Goal: Transaction & Acquisition: Purchase product/service

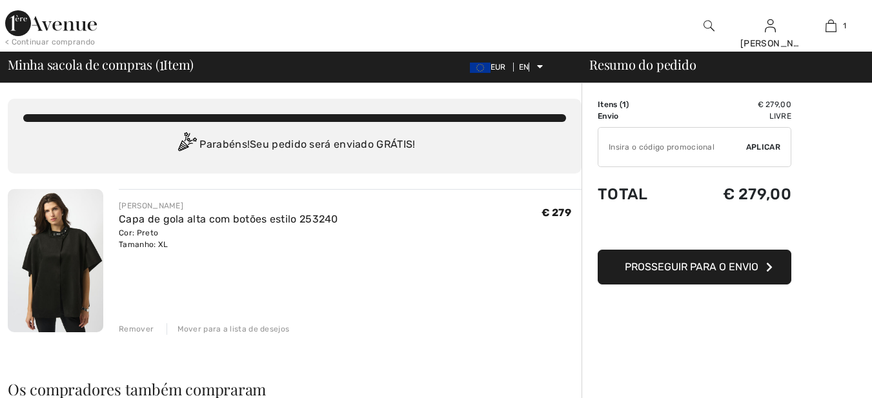
checkbox input "true"
click at [732, 272] on font "Prosseguir para o envio" at bounding box center [692, 267] width 134 height 12
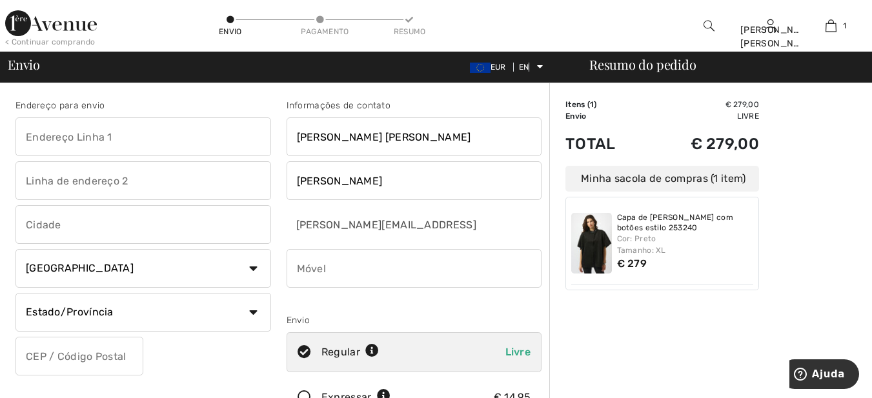
checkbox input "true"
click at [181, 130] on input "text" at bounding box center [143, 136] width 256 height 39
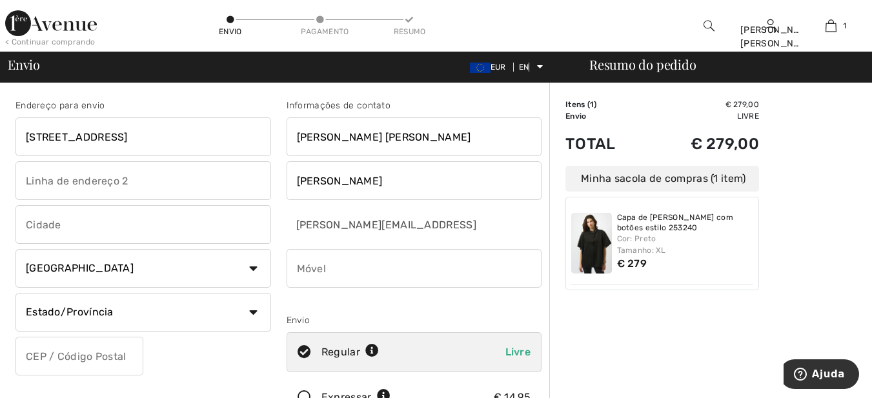
type input "Praça da Republica ,16"
click at [163, 180] on input "text" at bounding box center [143, 180] width 256 height 39
click at [108, 230] on input "text" at bounding box center [143, 224] width 256 height 39
type input "CONDEIXA"
click at [255, 266] on select "País Canadá Estados Unidos Afeganistão Ilhas Aland Albânia Argélia Samoa Americ…" at bounding box center [143, 268] width 256 height 39
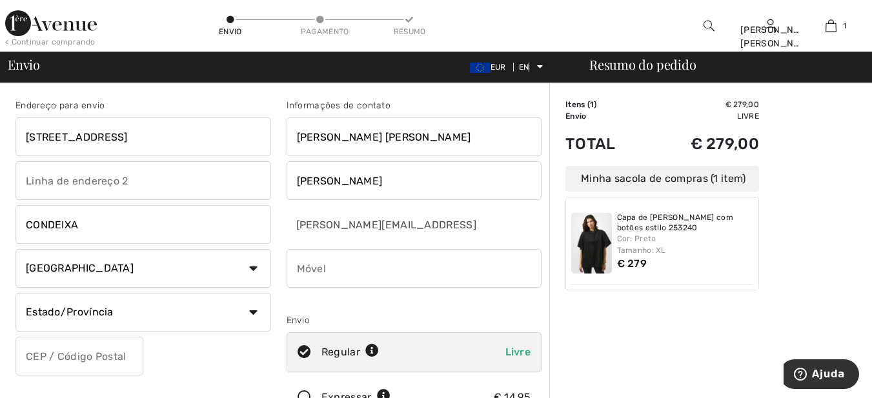
select select "PT"
click at [15, 249] on select "País Canadá Estados Unidos Afeganistão Ilhas Aland Albânia Argélia Samoa Americ…" at bounding box center [143, 268] width 256 height 39
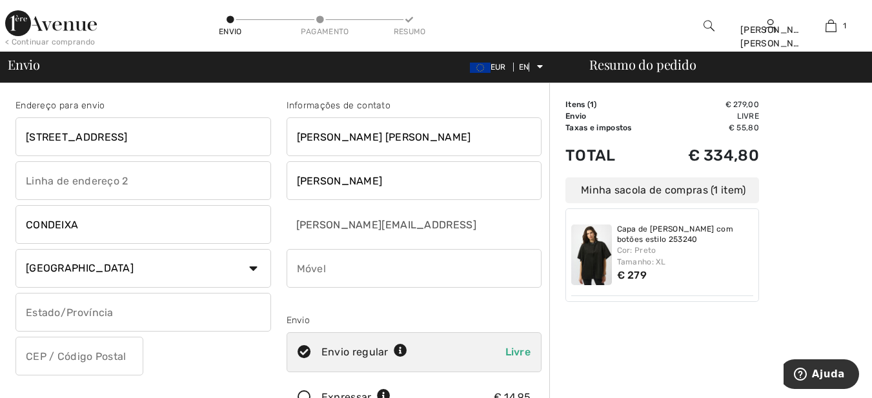
click at [150, 176] on input "text" at bounding box center [143, 180] width 256 height 39
type input "3150-127"
click at [126, 308] on input "text" at bounding box center [143, 312] width 256 height 39
click at [31, 312] on input "coimbra" at bounding box center [143, 312] width 256 height 39
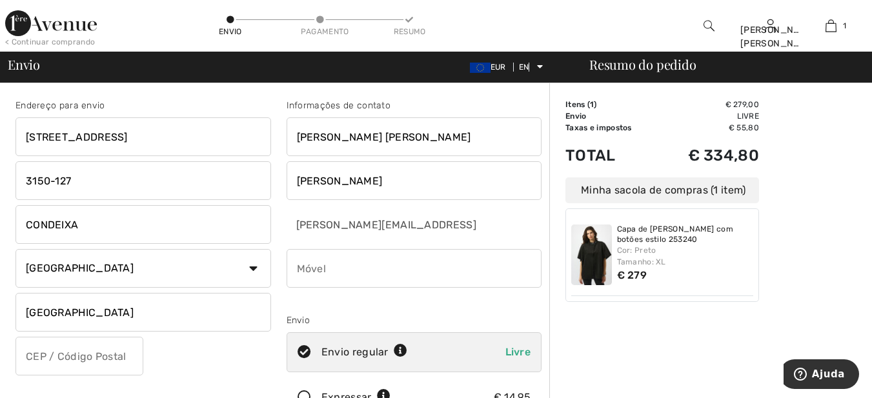
scroll to position [172, 0]
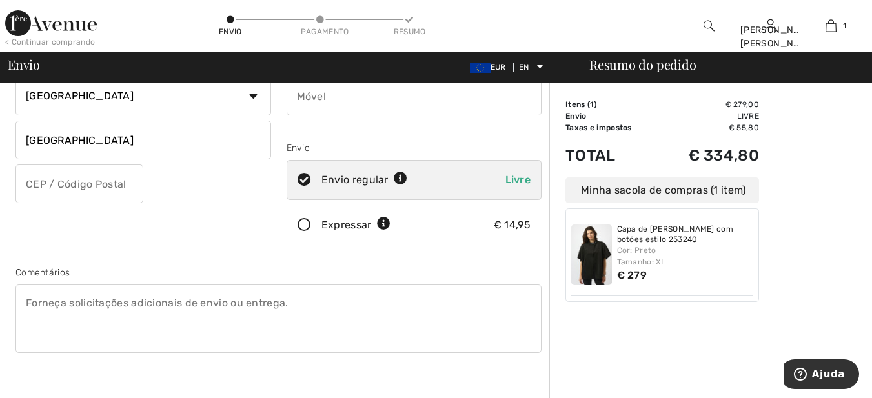
type input "Coimbra"
click at [117, 188] on input "text" at bounding box center [79, 184] width 128 height 39
type input "3150127"
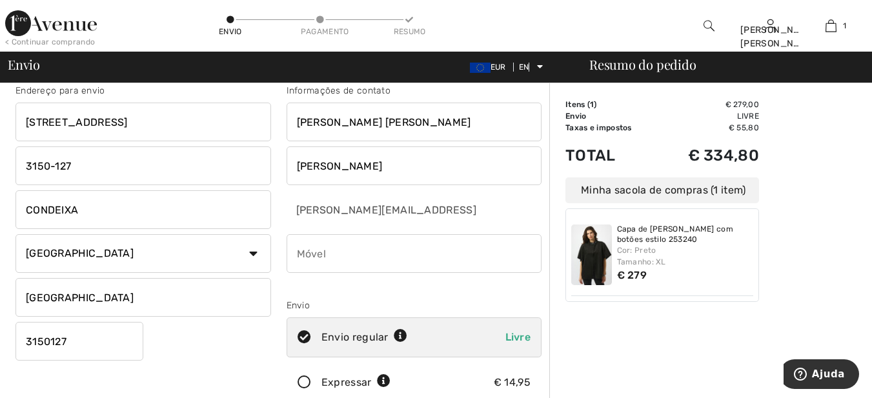
scroll to position [0, 0]
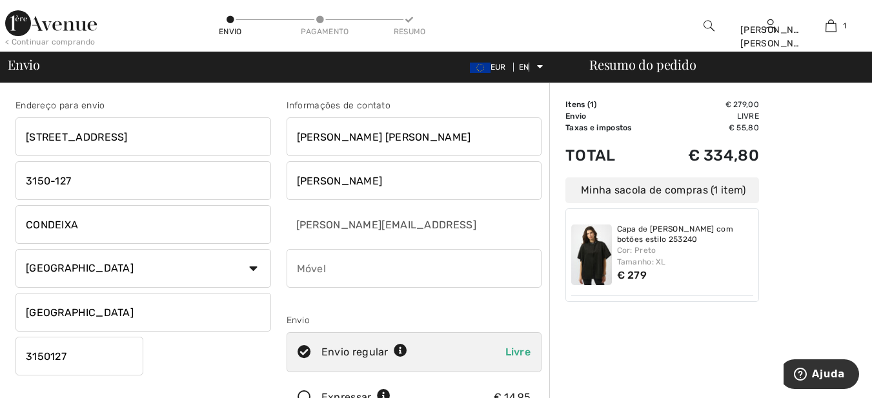
click at [84, 312] on input "Coimbra" at bounding box center [143, 312] width 256 height 39
type input "C"
type input "Condeixa -a-Nova"
click at [105, 174] on input "3150-127" at bounding box center [143, 180] width 256 height 39
type input "3"
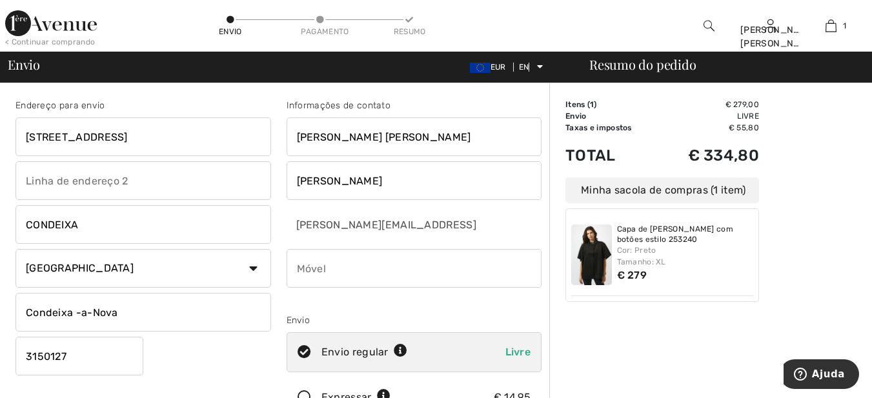
click at [129, 221] on input "CONDEIXA" at bounding box center [143, 224] width 256 height 39
type input "C"
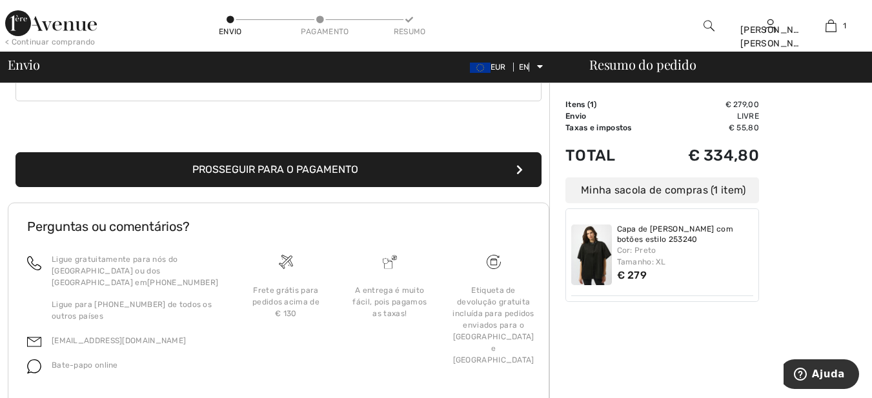
scroll to position [455, 0]
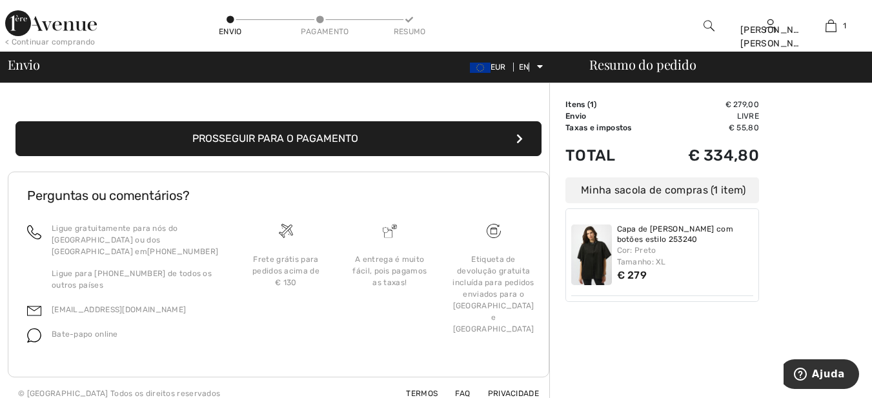
type input "Condeixa-a-Nova"
click at [347, 139] on font "Prosseguir para o pagamento" at bounding box center [275, 138] width 166 height 12
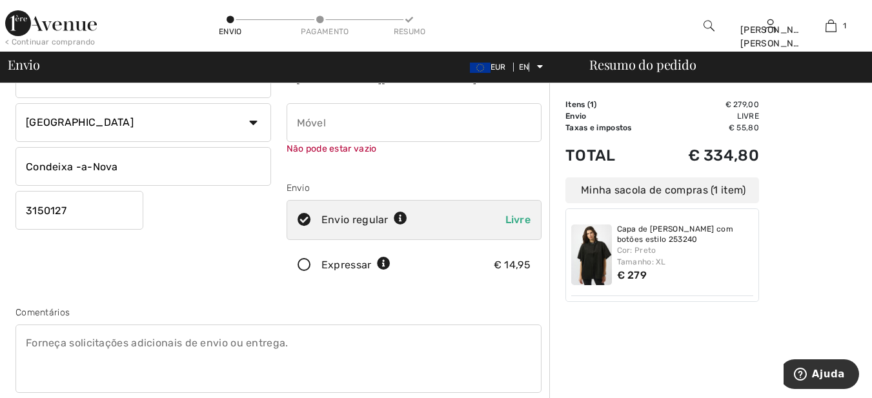
click at [377, 125] on input "phone" at bounding box center [415, 122] width 256 height 39
type input "963444145"
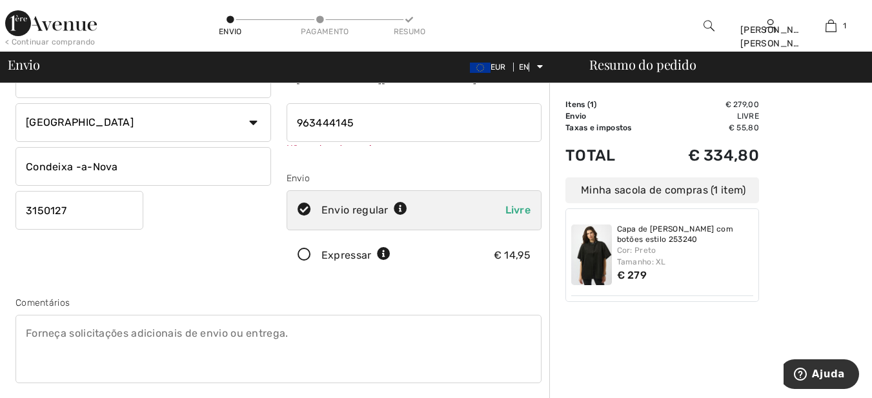
click at [794, 165] on div "Resumo do pedido Detalhes Itens ( 1 ) € 279,00 Código promocional € 0.00 Envio …" at bounding box center [710, 329] width 323 height 785
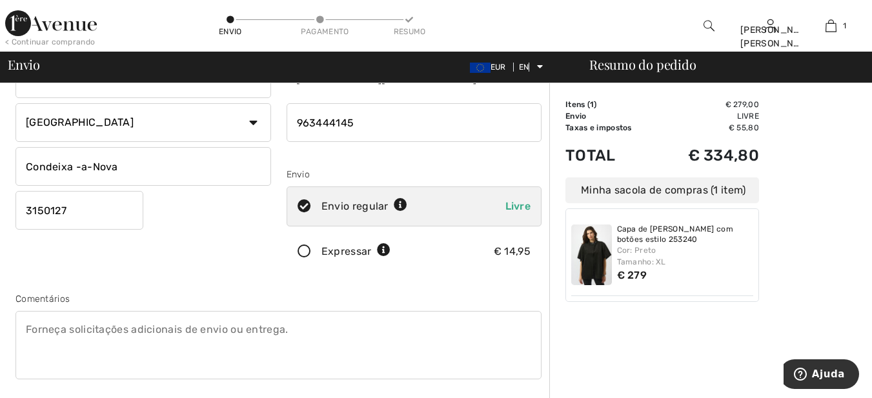
scroll to position [318, 0]
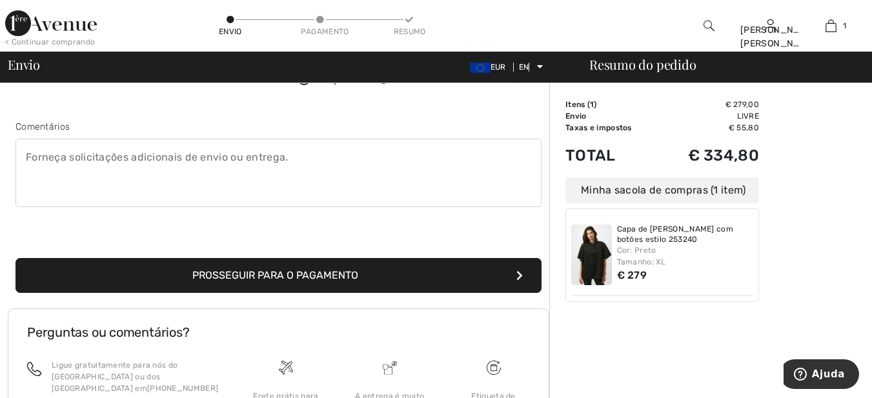
click at [379, 270] on button "Prosseguir para o pagamento" at bounding box center [278, 275] width 526 height 35
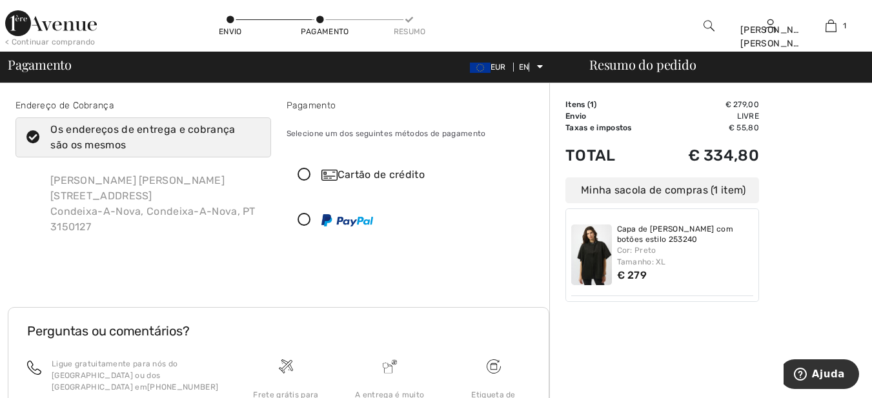
checkbox input "true"
click at [303, 170] on icon at bounding box center [304, 175] width 34 height 14
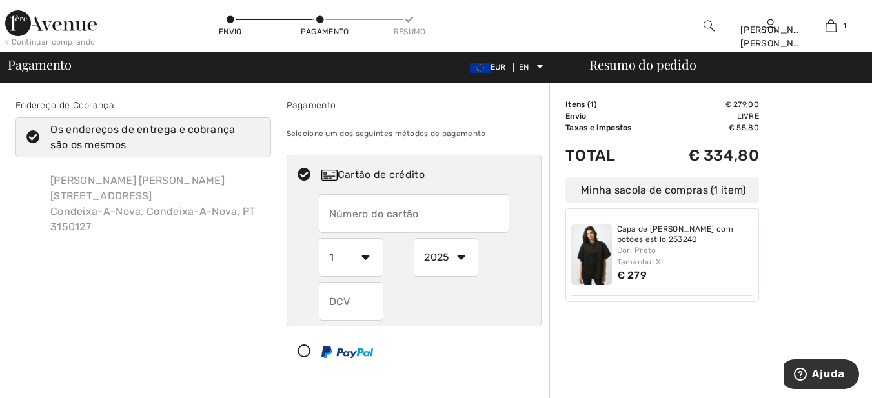
click at [419, 210] on input "text" at bounding box center [414, 213] width 190 height 39
type input "4124893001970558"
click at [370, 298] on input "text" at bounding box center [351, 301] width 65 height 39
click at [365, 255] on select "1 2 3 4 5 6 7 8 9 10 11 12" at bounding box center [351, 257] width 65 height 39
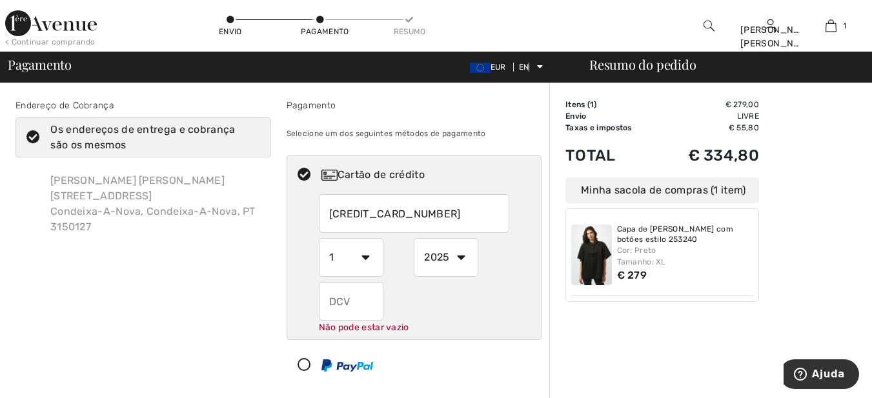
select select "5"
click at [319, 238] on select "1 2 3 4 5 6 7 8 9 10 11 12" at bounding box center [351, 257] width 65 height 39
click at [459, 256] on select "2025 2026 2027 2028 2029 2030 2031 2032 2033 2034 2035" at bounding box center [446, 257] width 65 height 39
select select "2026"
click at [414, 238] on select "2025 2026 2027 2028 2029 2030 2031 2032 2033 2034 2035" at bounding box center [446, 257] width 65 height 39
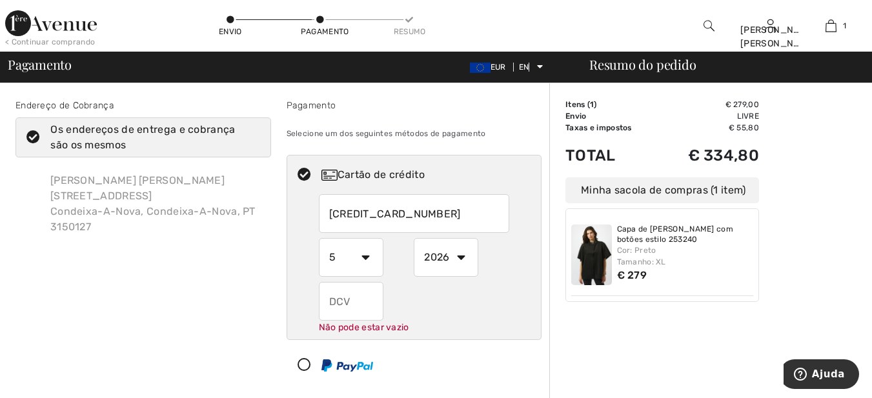
click at [362, 299] on input "text" at bounding box center [351, 301] width 65 height 39
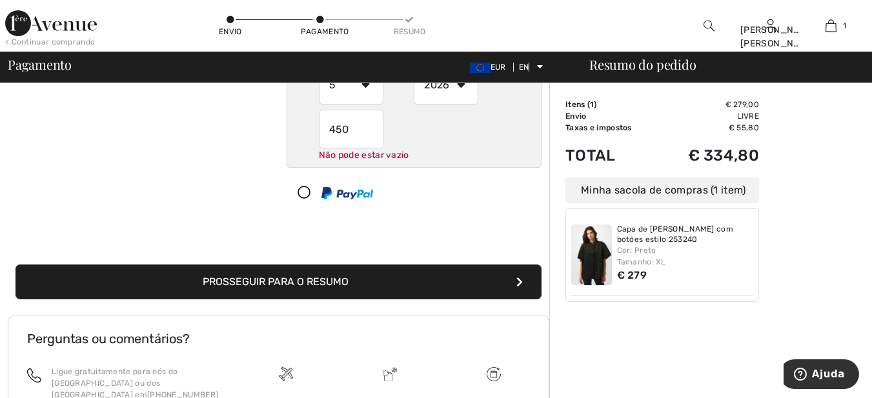
type input "450"
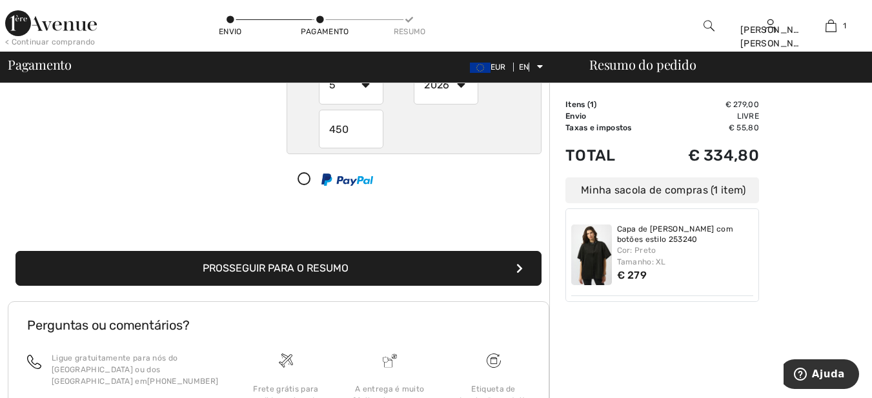
click at [371, 283] on button "Prosseguir para o Resumo" at bounding box center [278, 268] width 526 height 35
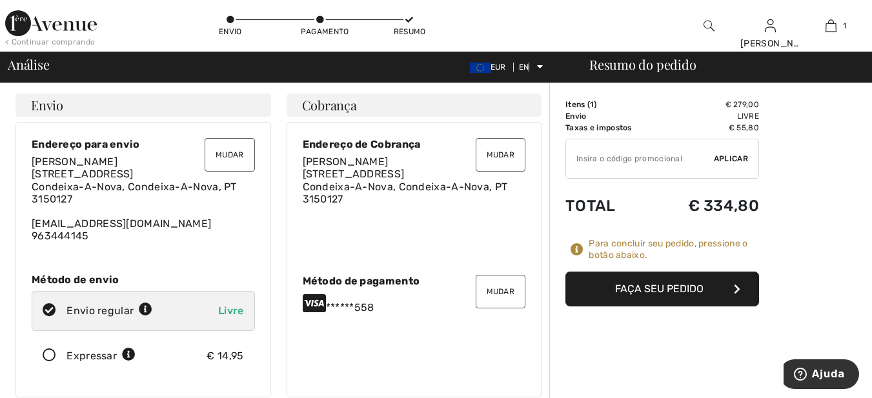
click at [685, 294] on font "Faça seu pedido" at bounding box center [659, 289] width 88 height 12
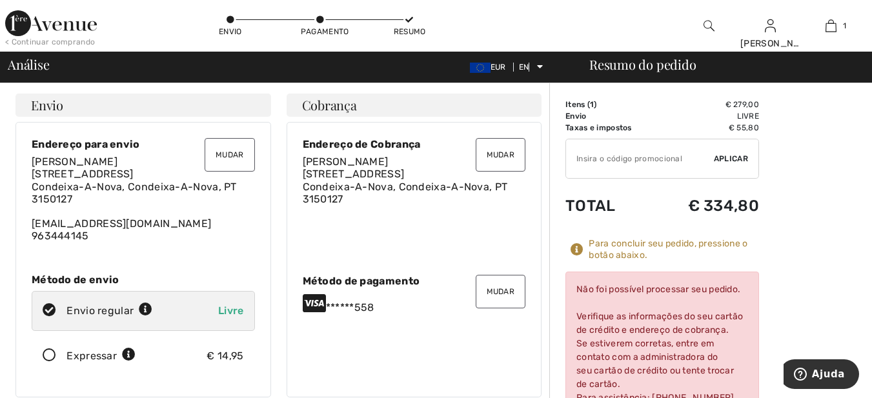
click at [507, 292] on font "Mudar" at bounding box center [501, 291] width 28 height 9
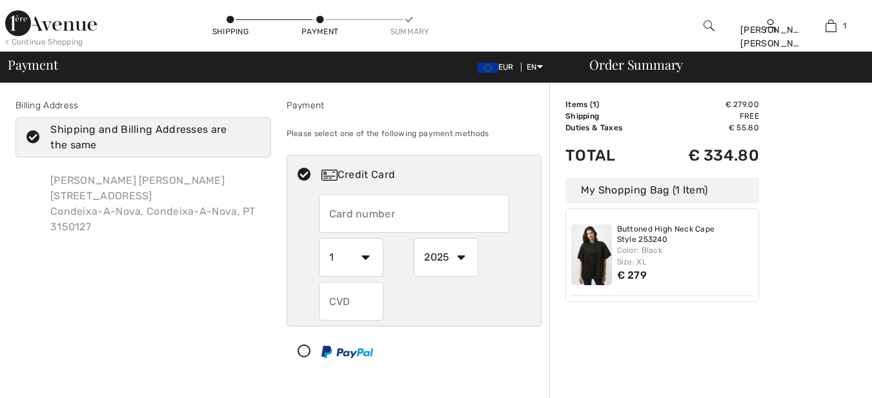
click at [414, 194] on input "text" at bounding box center [414, 213] width 190 height 39
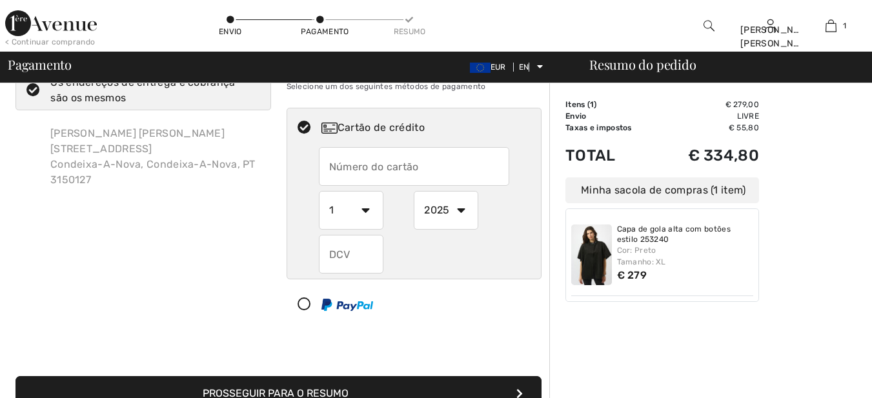
radio input "true"
checkbox input "true"
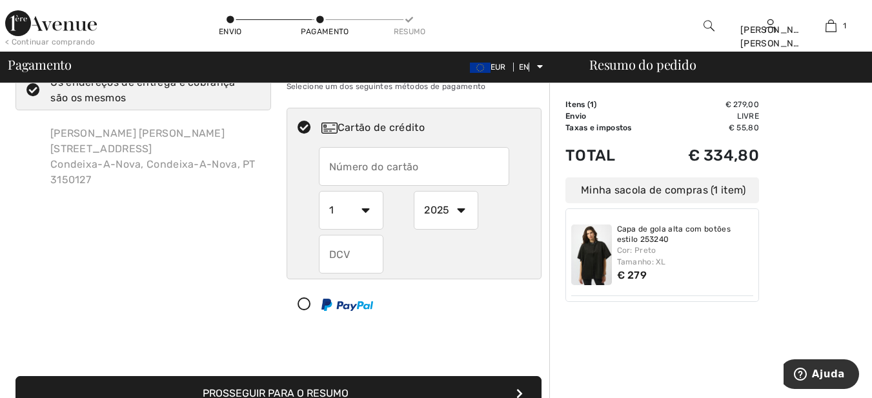
checkbox input "true"
type input "4124893001970558"
click at [368, 212] on select "1 2 3 4 5 6 7 8 9 10 11 12" at bounding box center [351, 210] width 65 height 39
radio input "true"
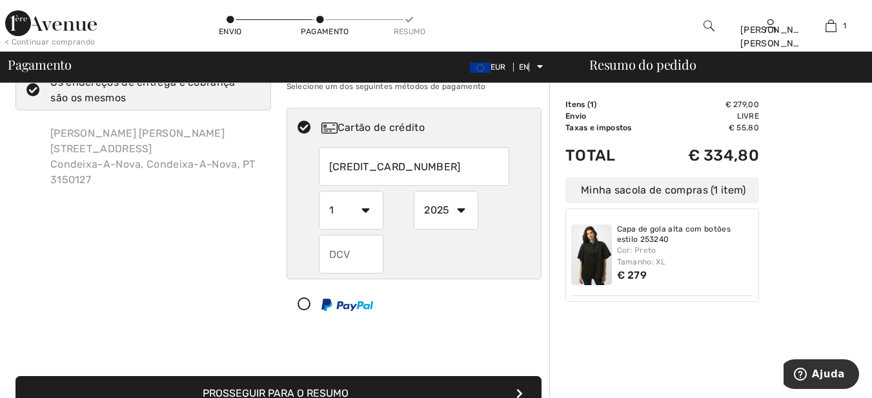
select select "5"
click at [319, 191] on select "1 2 3 4 5 6 7 8 9 10 11 12" at bounding box center [351, 210] width 65 height 39
click at [461, 212] on select "2025 2026 2027 2028 2029 2030 2031 2032 2033 2034 2035" at bounding box center [446, 210] width 65 height 39
radio input "true"
select select "2026"
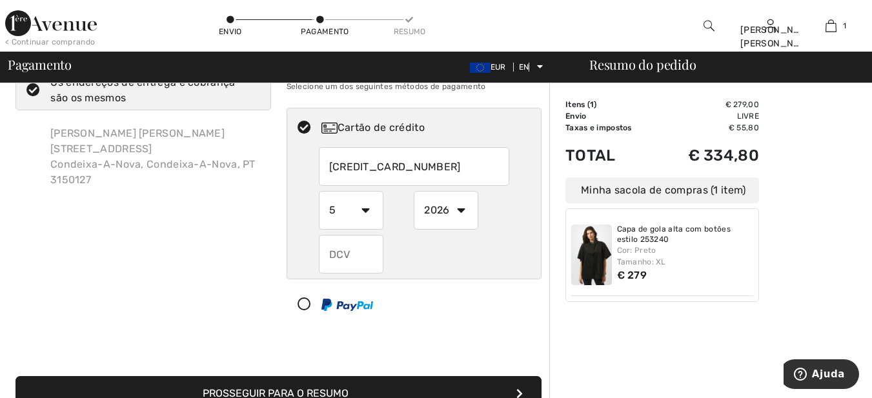
click at [414, 191] on select "2025 2026 2027 2028 2029 2030 2031 2032 2033 2034 2035" at bounding box center [446, 210] width 65 height 39
click at [450, 298] on div at bounding box center [409, 304] width 244 height 39
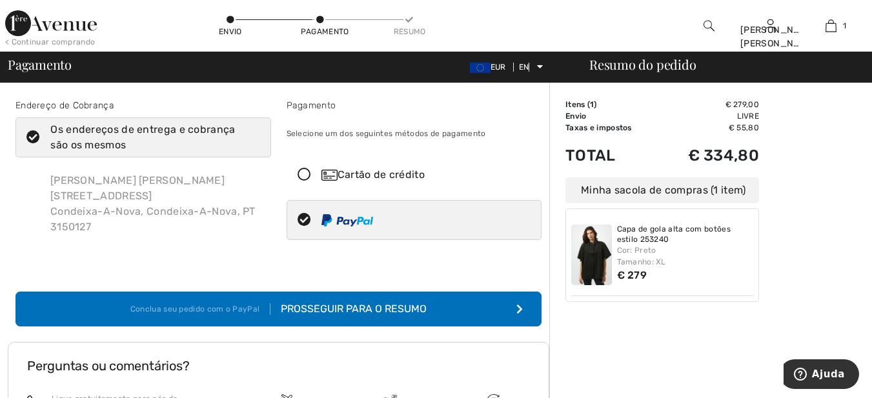
click at [397, 301] on button "Conclua seu pedido com o PayPal Prosseguir para o Resumo" at bounding box center [278, 309] width 526 height 35
click at [518, 304] on icon "submit" at bounding box center [519, 309] width 6 height 10
click at [301, 173] on icon at bounding box center [304, 175] width 34 height 14
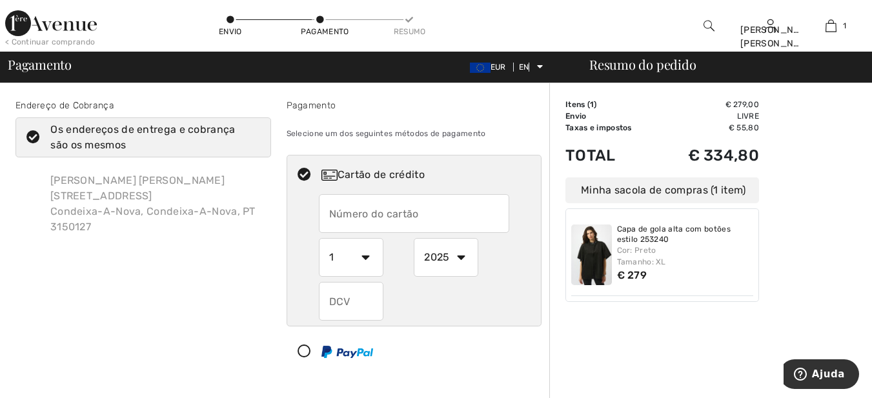
click at [437, 217] on input "text" at bounding box center [414, 213] width 190 height 39
radio input "true"
type input "4124893001970558"
click at [367, 259] on select "1 2 3 4 5 6 7 8 9 10 11 12" at bounding box center [351, 257] width 65 height 39
radio input "true"
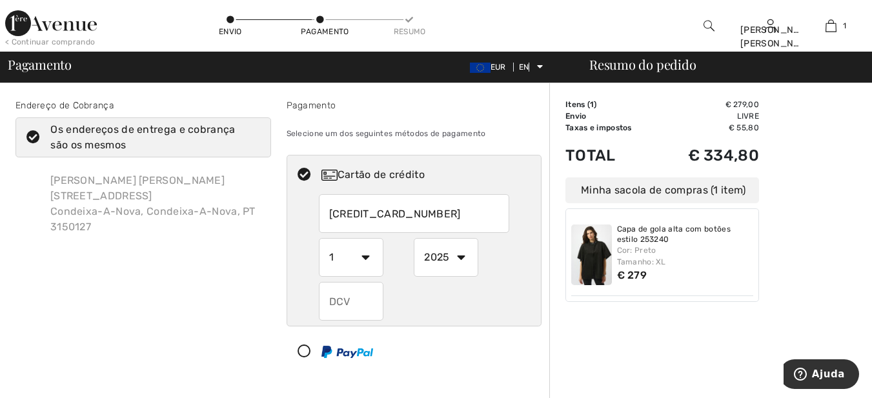
select select "5"
click at [319, 238] on select "1 2 3 4 5 6 7 8 9 10 11 12" at bounding box center [351, 257] width 65 height 39
click at [462, 257] on select "2025 2026 2027 2028 2029 2030 2031 2032 2033 2034 2035" at bounding box center [446, 257] width 65 height 39
radio input "true"
select select "2026"
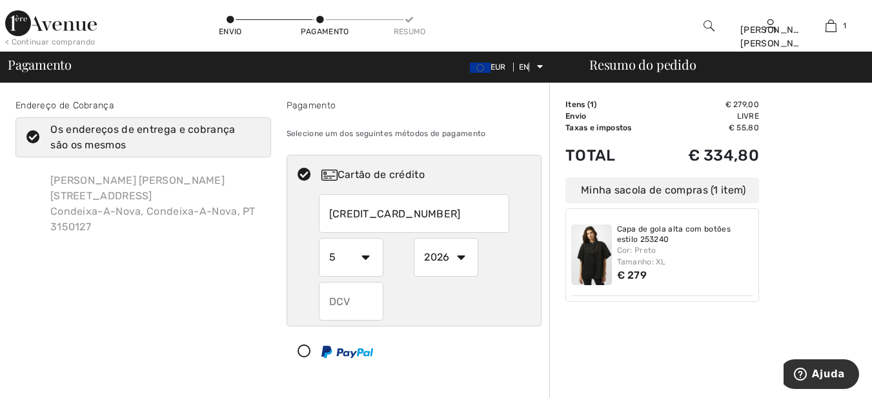
click at [414, 238] on select "2025 2026 2027 2028 2029 2030 2031 2032 2033 2034 2035" at bounding box center [446, 257] width 65 height 39
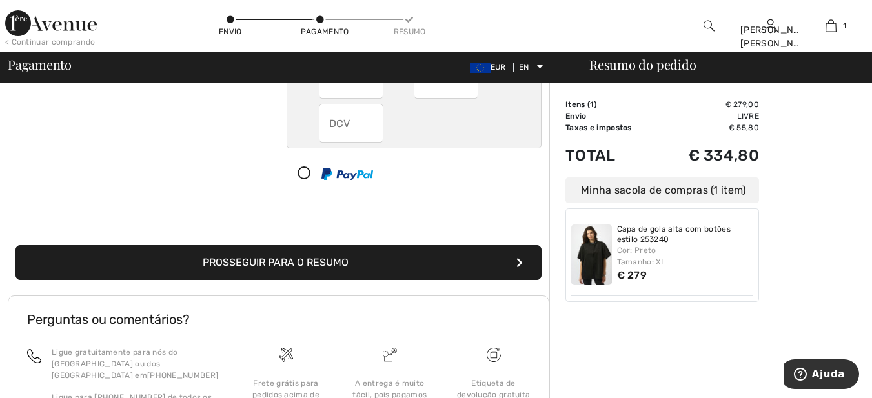
scroll to position [130, 0]
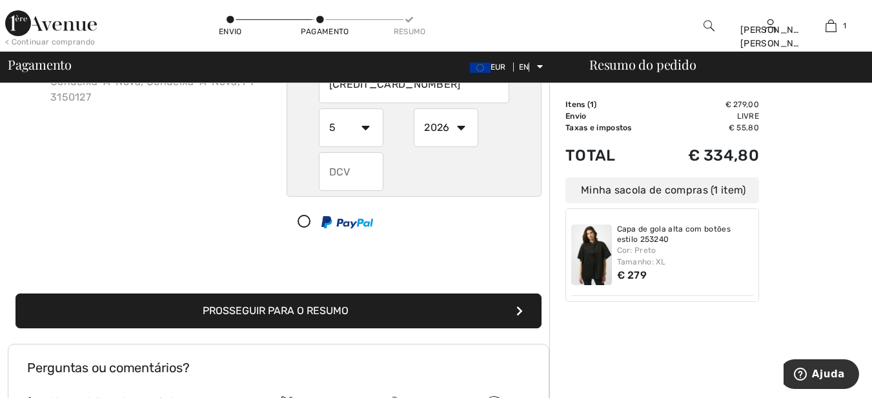
click at [513, 310] on button "Prosseguir para o Resumo" at bounding box center [278, 311] width 526 height 35
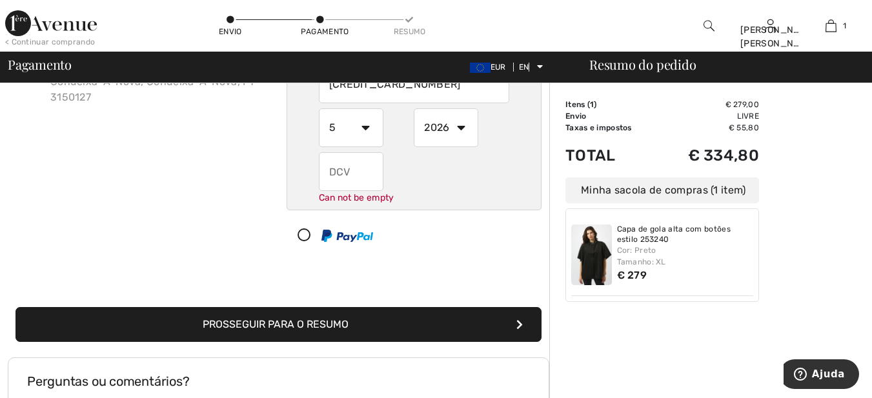
scroll to position [179, 0]
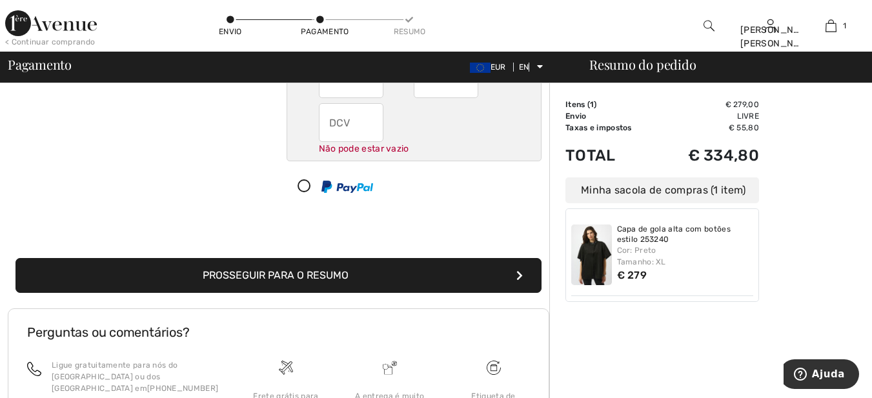
click at [368, 125] on input "text" at bounding box center [351, 122] width 65 height 39
radio input "true"
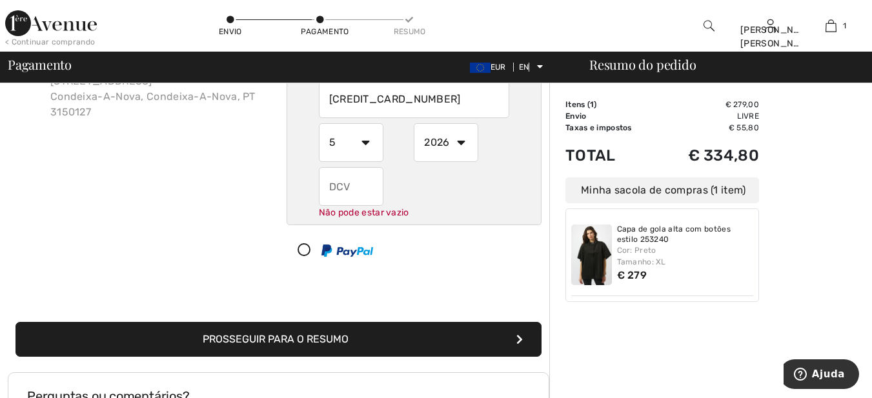
scroll to position [0, 0]
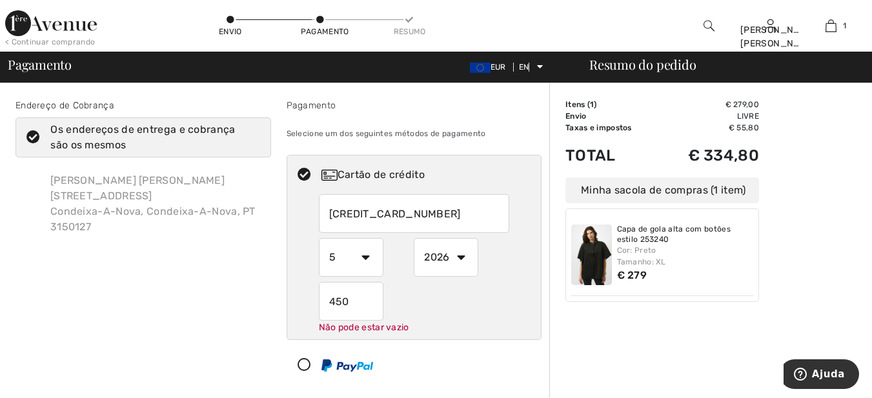
type input "450"
click at [489, 355] on div at bounding box center [409, 365] width 244 height 39
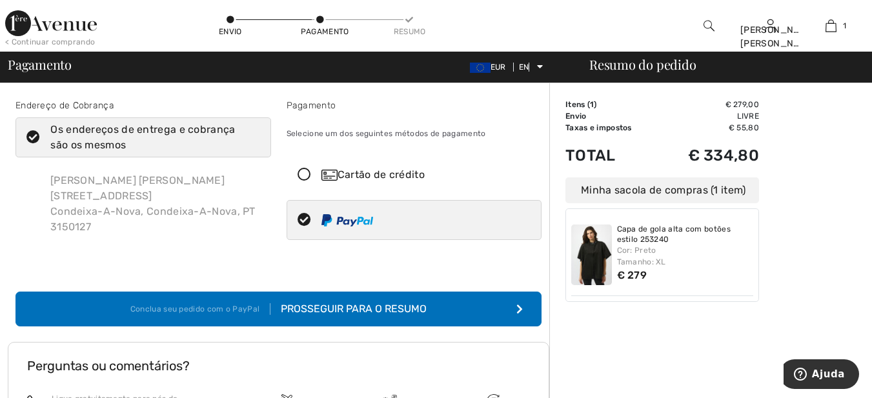
click at [448, 310] on button "Conclua seu pedido com o PayPal Prosseguir para o Resumo" at bounding box center [278, 309] width 526 height 35
click at [519, 308] on icon "submit" at bounding box center [519, 309] width 6 height 10
click at [306, 218] on icon at bounding box center [304, 221] width 34 height 14
click at [304, 172] on icon at bounding box center [304, 175] width 34 height 14
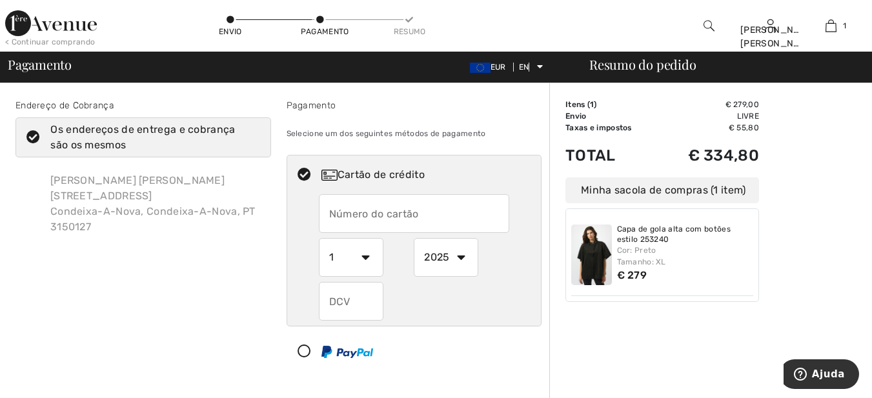
click at [433, 212] on input "text" at bounding box center [414, 213] width 190 height 39
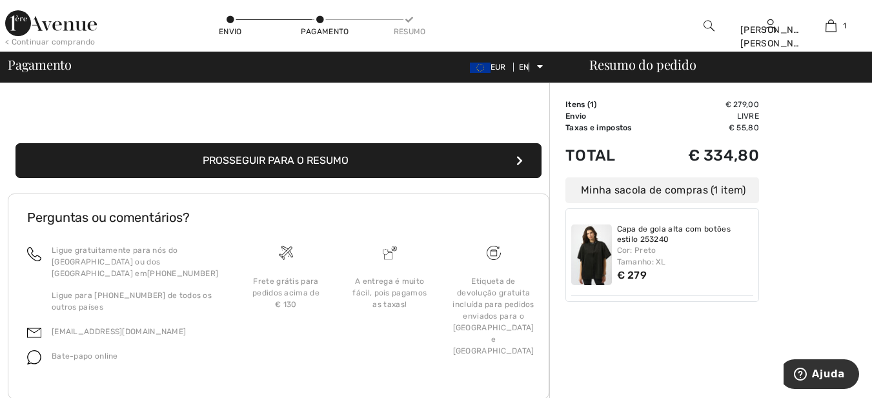
scroll to position [302, 0]
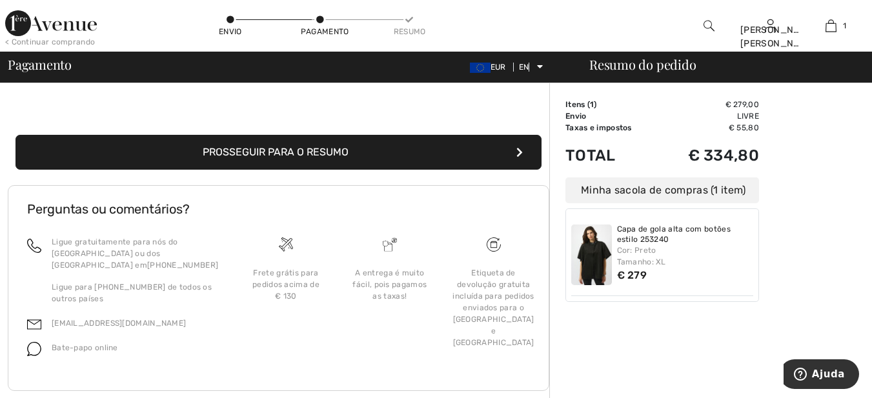
click at [515, 137] on button "Prosseguir para o Resumo" at bounding box center [278, 152] width 526 height 35
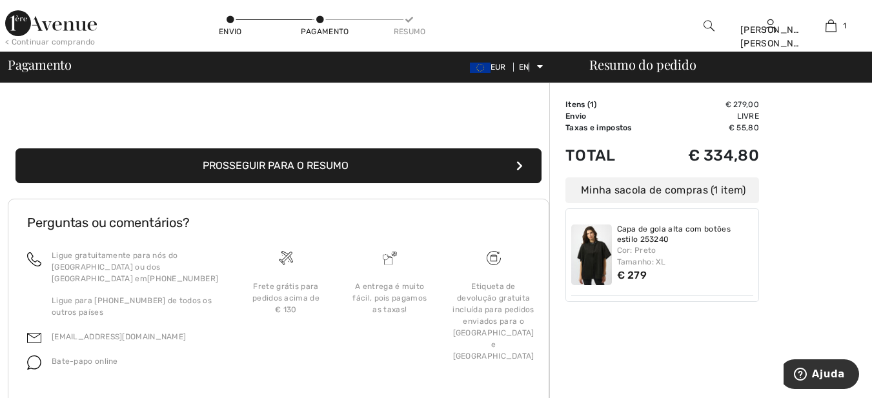
scroll to position [91, 0]
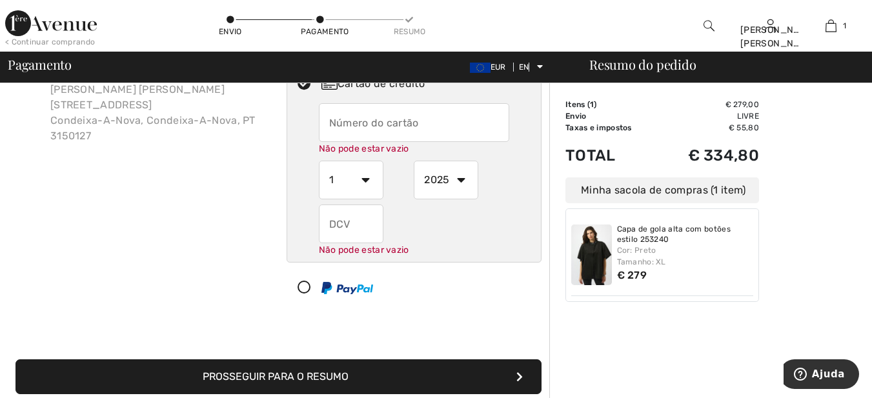
click at [445, 126] on input "text" at bounding box center [414, 122] width 190 height 39
radio input "true"
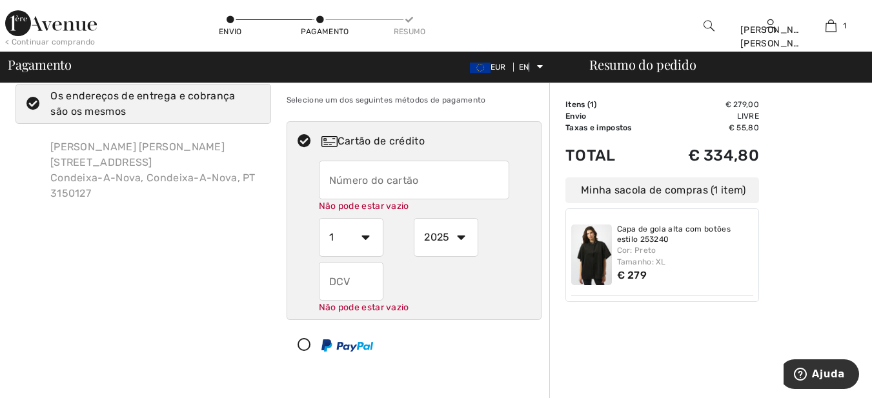
scroll to position [0, 0]
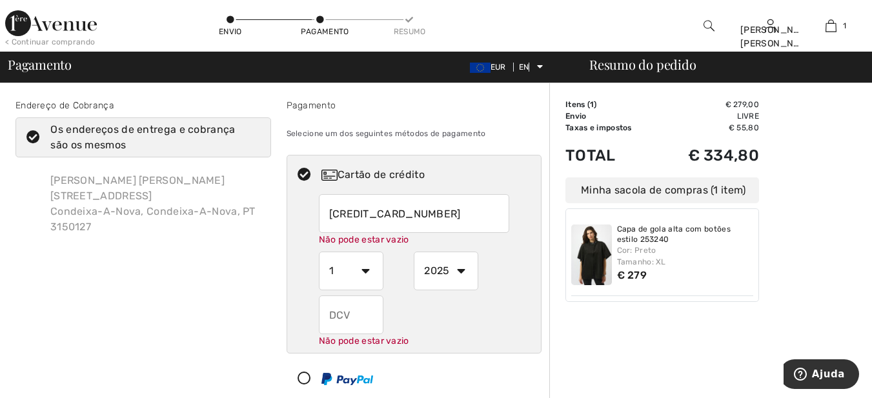
type input "4124893001970558"
click at [365, 271] on select "1 2 3 4 5 6 7 8 9 10 11 12" at bounding box center [351, 271] width 65 height 39
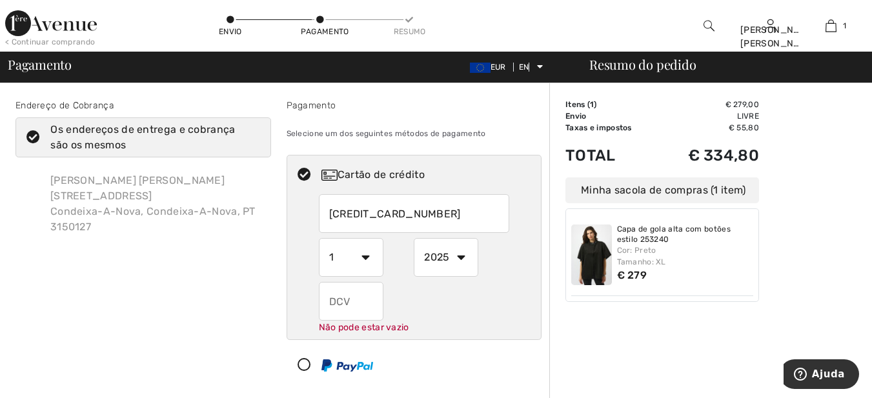
radio input "true"
select select "5"
click at [319, 238] on select "1 2 3 4 5 6 7 8 9 10 11 12" at bounding box center [351, 257] width 65 height 39
click at [459, 257] on select "2025 2026 2027 2028 2029 2030 2031 2032 2033 2034 2035" at bounding box center [446, 257] width 65 height 39
radio input "true"
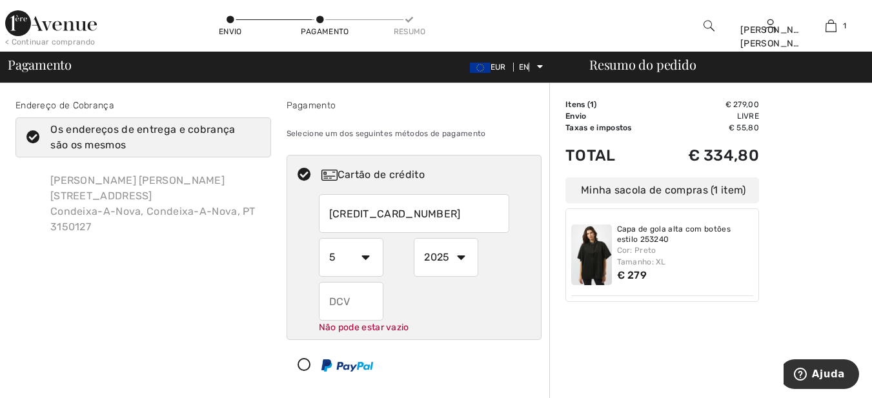
select select "2026"
click at [414, 238] on select "2025 2026 2027 2028 2029 2030 2031 2032 2033 2034 2035" at bounding box center [446, 257] width 65 height 39
click at [370, 299] on input "text" at bounding box center [351, 301] width 65 height 39
radio input "true"
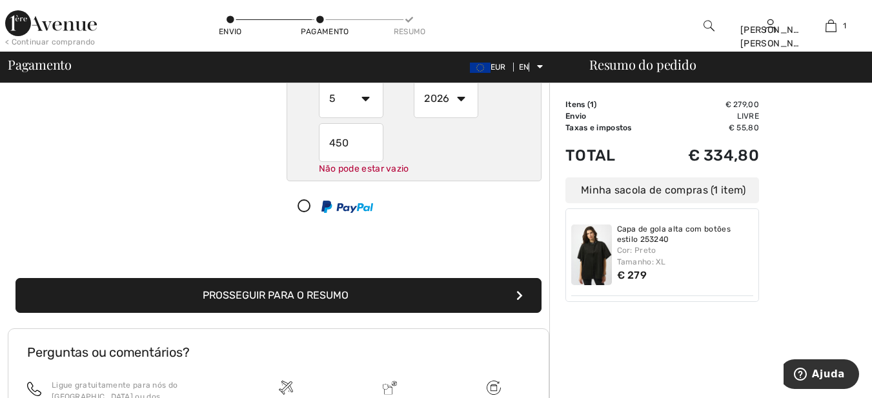
scroll to position [143, 0]
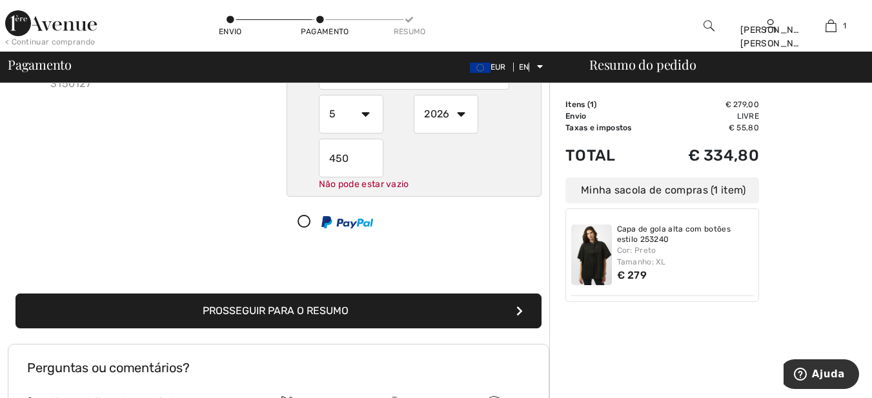
type input "450"
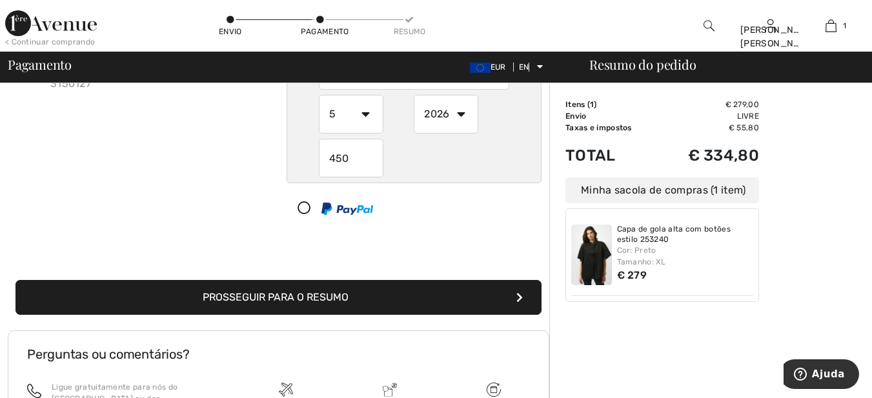
click at [313, 310] on button "Prosseguir para o Resumo" at bounding box center [278, 297] width 526 height 35
click at [312, 296] on font "Prosseguir para o Resumo" at bounding box center [276, 297] width 146 height 12
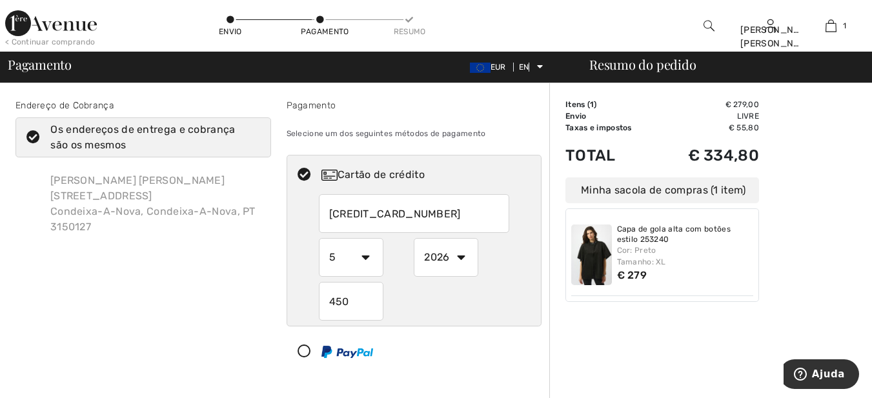
scroll to position [172, 0]
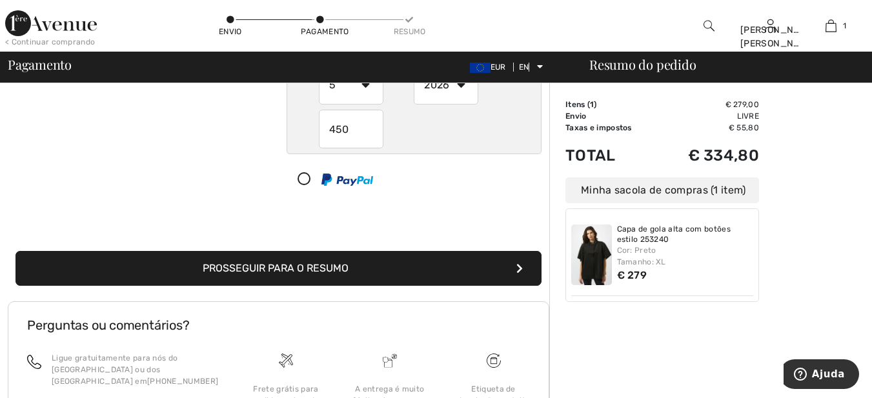
click at [523, 271] on button "Prosseguir para o Resumo" at bounding box center [278, 268] width 526 height 35
click at [516, 267] on icon "submit" at bounding box center [519, 268] width 6 height 10
click at [518, 266] on icon "submit" at bounding box center [519, 268] width 6 height 10
click at [15, 251] on button "Prosseguir para o Resumo" at bounding box center [278, 268] width 526 height 35
click at [517, 266] on icon "submit" at bounding box center [519, 268] width 6 height 10
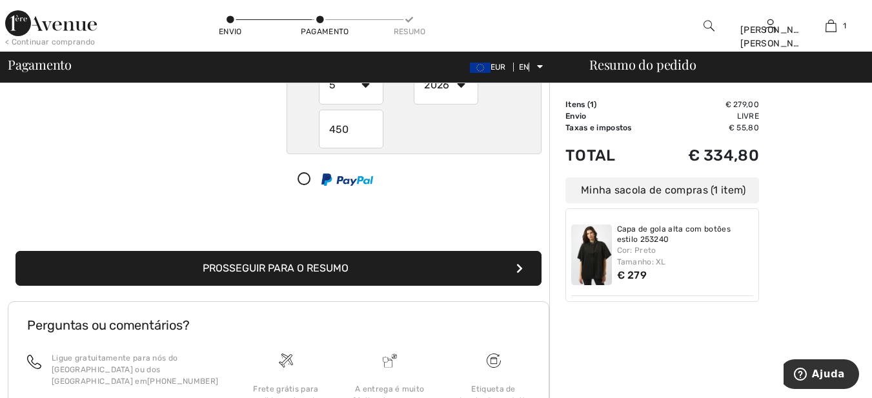
click at [297, 267] on font "Prosseguir para o Resumo" at bounding box center [276, 268] width 146 height 12
click at [516, 269] on icon "submit" at bounding box center [519, 268] width 6 height 10
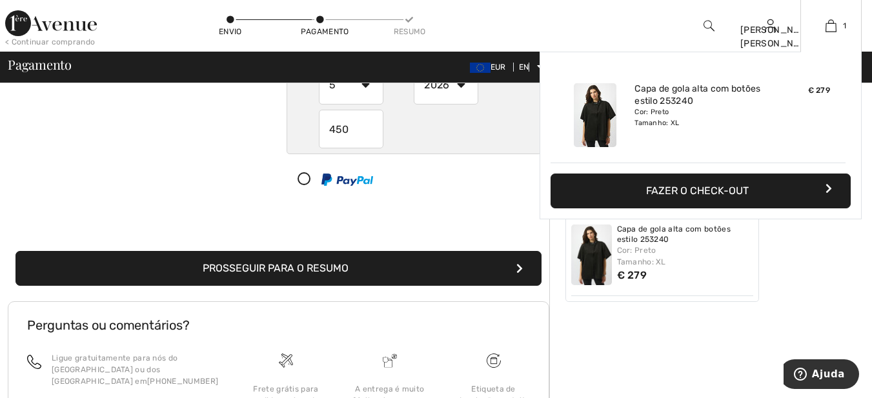
click at [692, 194] on font "Fazer o check-out" at bounding box center [697, 191] width 103 height 12
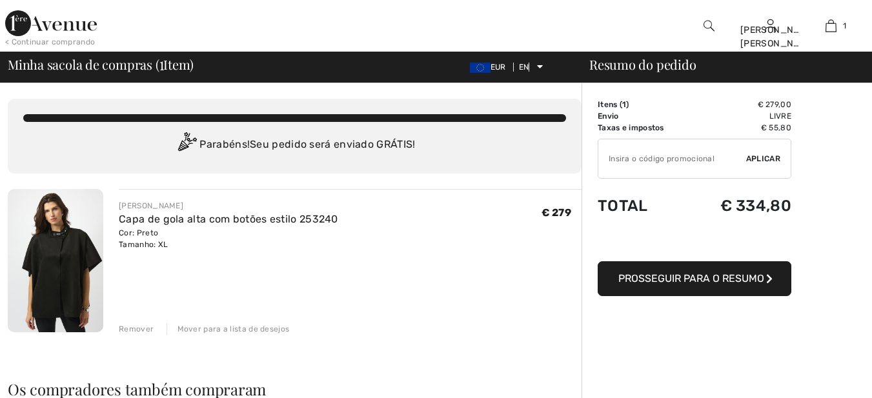
checkbox input "true"
click at [710, 274] on font "Prosseguir para o Resumo" at bounding box center [691, 278] width 146 height 12
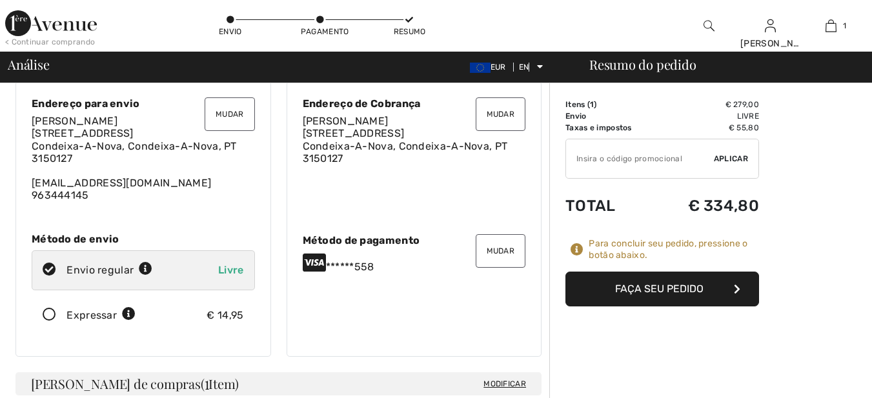
scroll to position [172, 0]
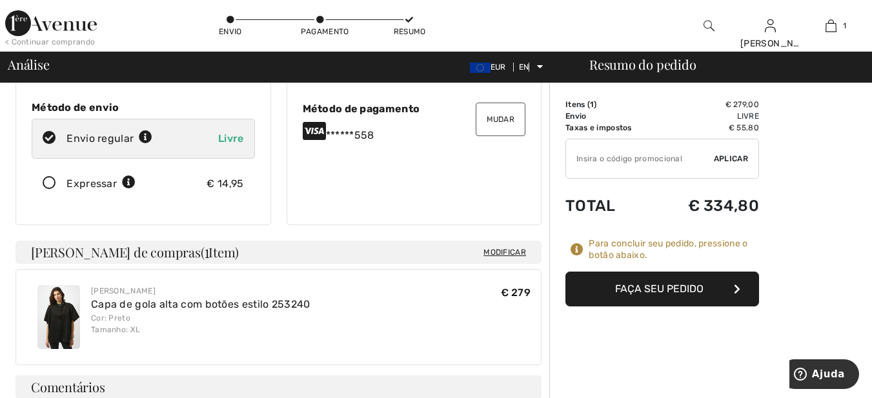
checkbox input "true"
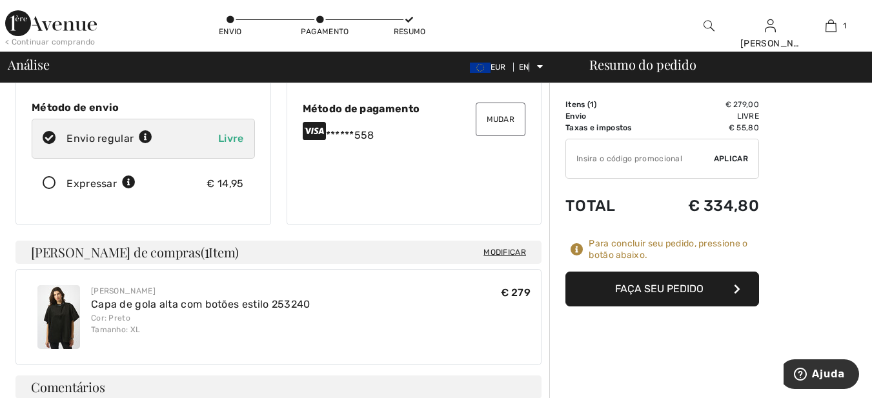
click at [668, 290] on font "Faça seu pedido" at bounding box center [659, 289] width 88 height 12
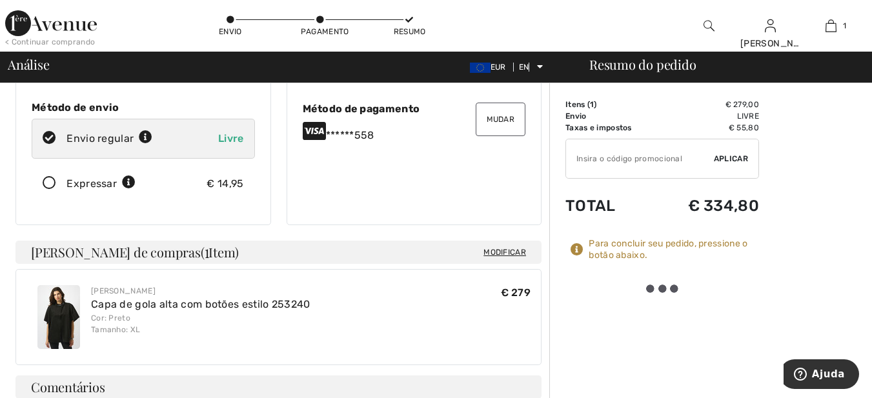
click at [668, 290] on div at bounding box center [662, 289] width 36 height 8
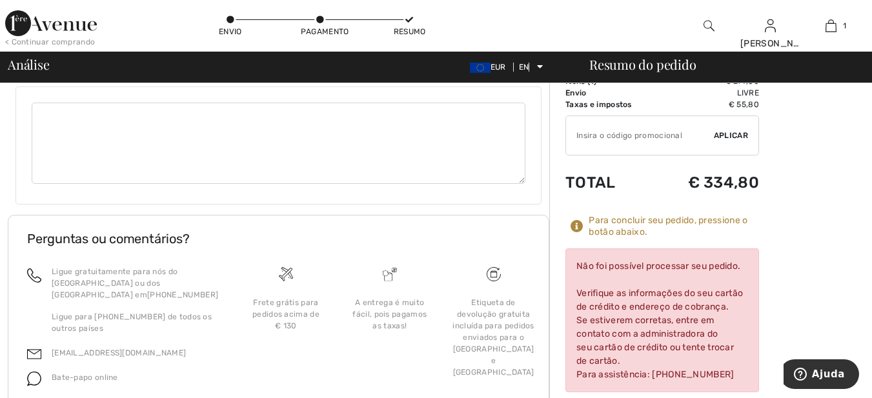
scroll to position [533, 0]
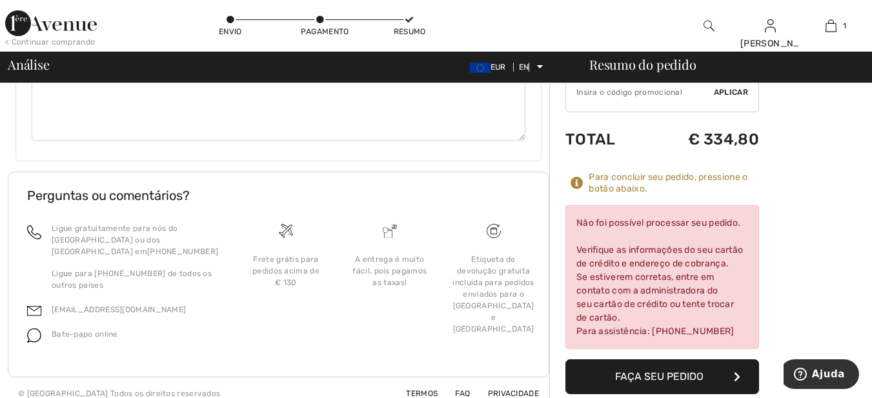
click at [679, 370] on font "Faça seu pedido" at bounding box center [659, 376] width 88 height 12
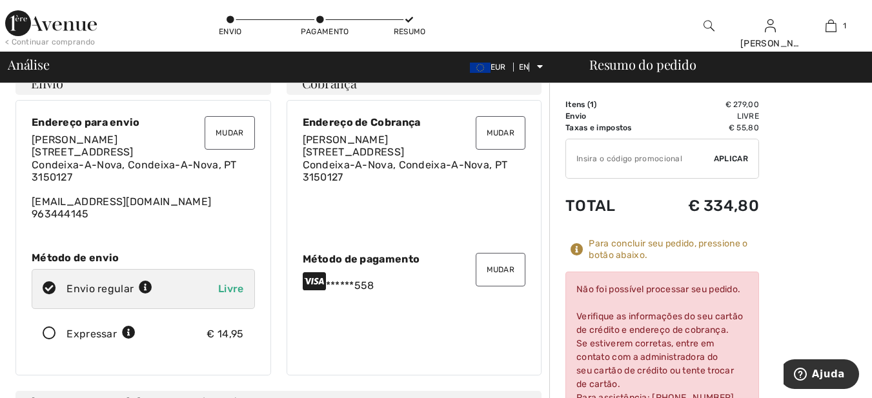
scroll to position [0, 0]
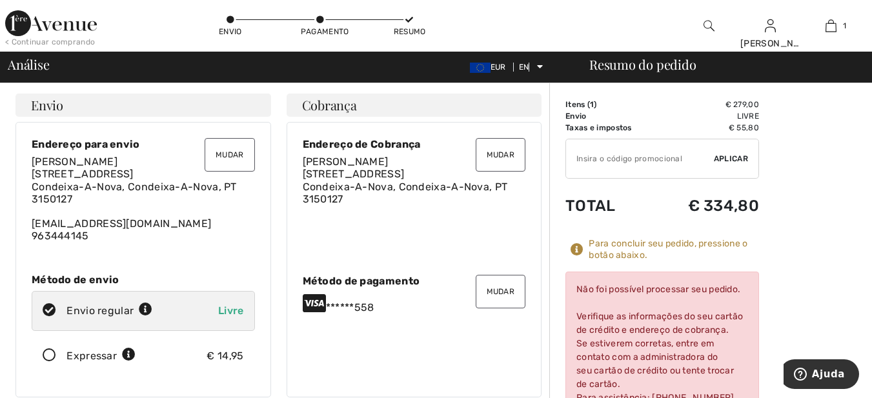
click at [46, 353] on icon at bounding box center [49, 356] width 34 height 14
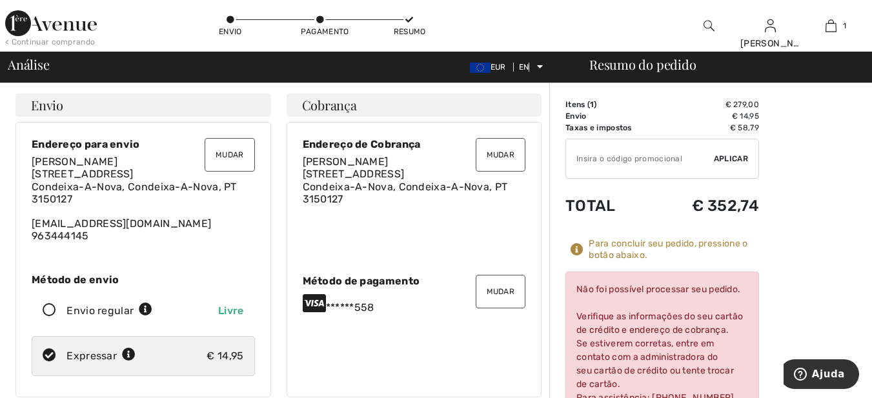
click at [51, 309] on icon at bounding box center [49, 311] width 34 height 14
radio input "true"
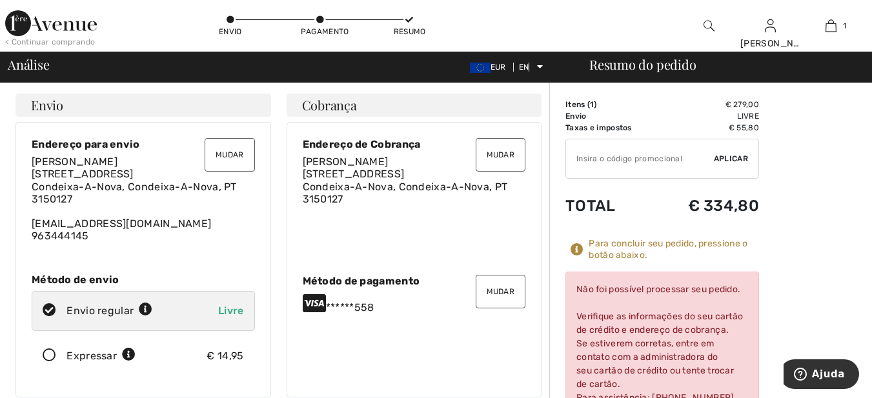
click at [499, 156] on font "Mudar" at bounding box center [501, 154] width 28 height 9
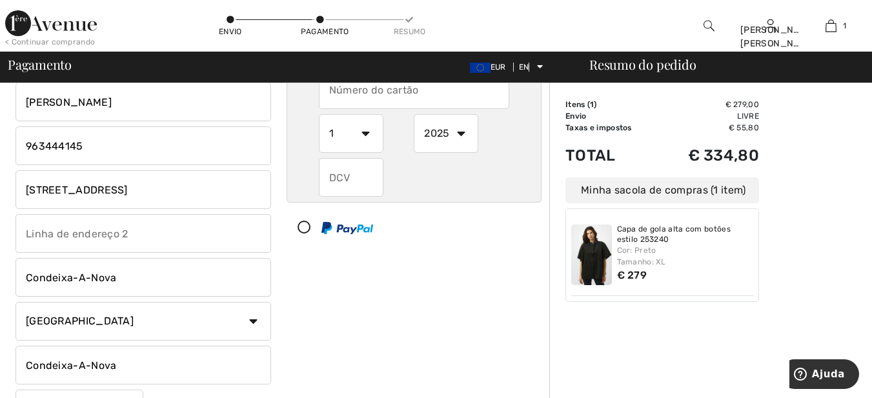
scroll to position [172, 0]
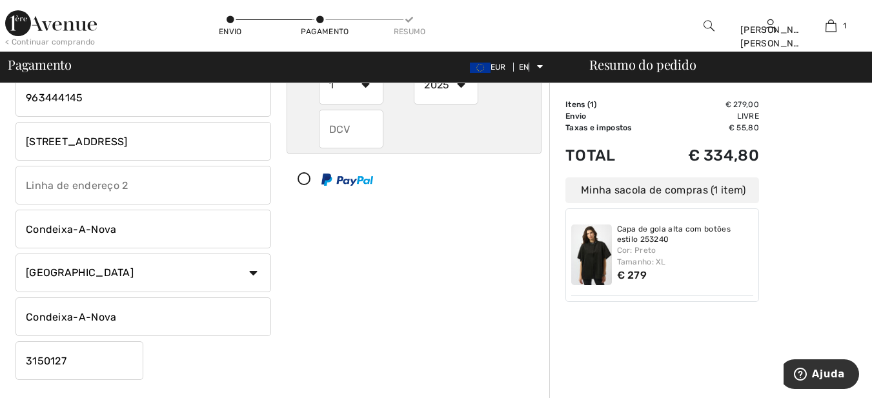
click at [145, 139] on input "[STREET_ADDRESS]" at bounding box center [143, 141] width 256 height 39
click at [96, 188] on input "text" at bounding box center [143, 185] width 256 height 39
click at [150, 140] on input "Praça da Republica ,16" at bounding box center [143, 141] width 256 height 39
type input "Praça da Republica"
click at [46, 183] on input "text" at bounding box center [143, 185] width 256 height 39
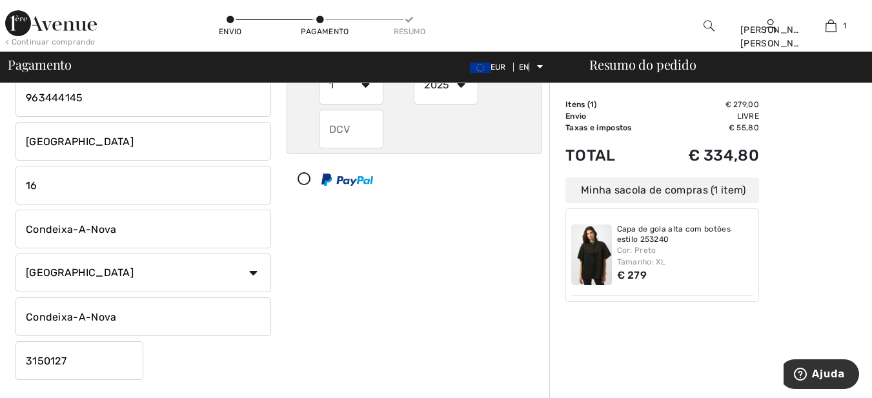
type input "16"
click at [336, 260] on div "Pagamento Selecione um dos seguintes métodos de pagamento Cartão de crédito 1 2…" at bounding box center [414, 155] width 271 height 459
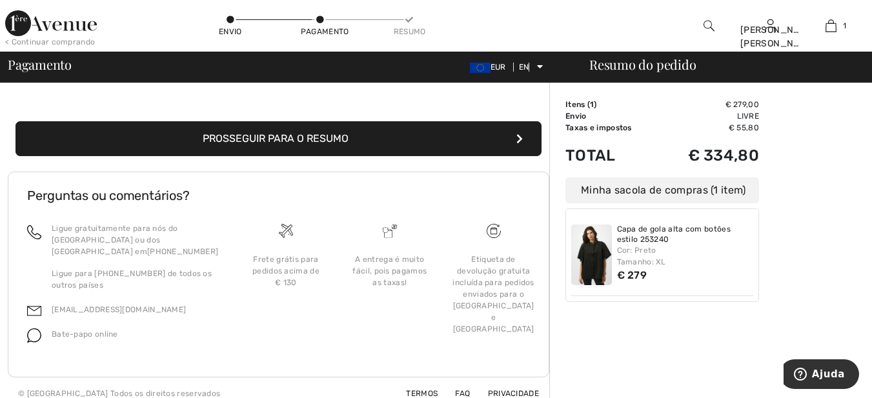
scroll to position [310, 0]
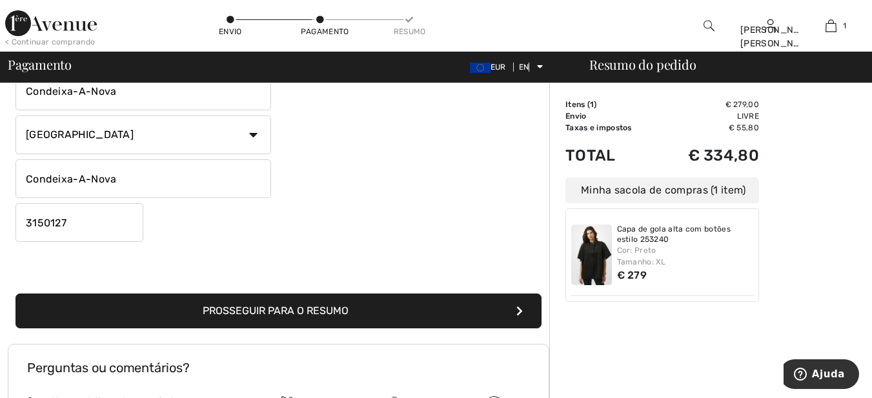
click at [292, 308] on font "Prosseguir para o Resumo" at bounding box center [276, 311] width 146 height 12
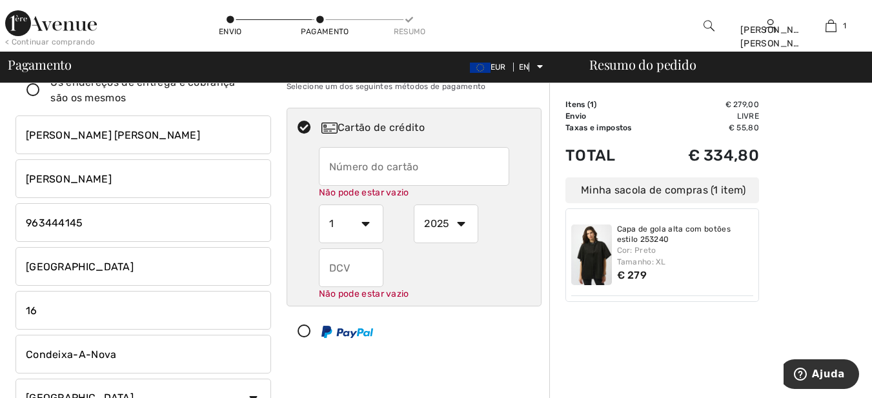
scroll to position [0, 0]
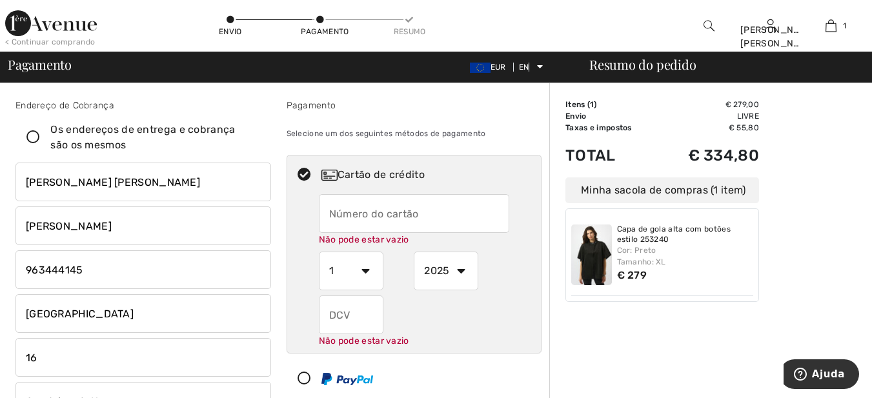
click at [428, 212] on input "text" at bounding box center [414, 213] width 190 height 39
click at [447, 213] on input "text" at bounding box center [414, 213] width 190 height 39
radio input "true"
type input "4124893001970558"
click at [367, 271] on select "1 2 3 4 5 6 7 8 9 10 11 12" at bounding box center [351, 271] width 65 height 39
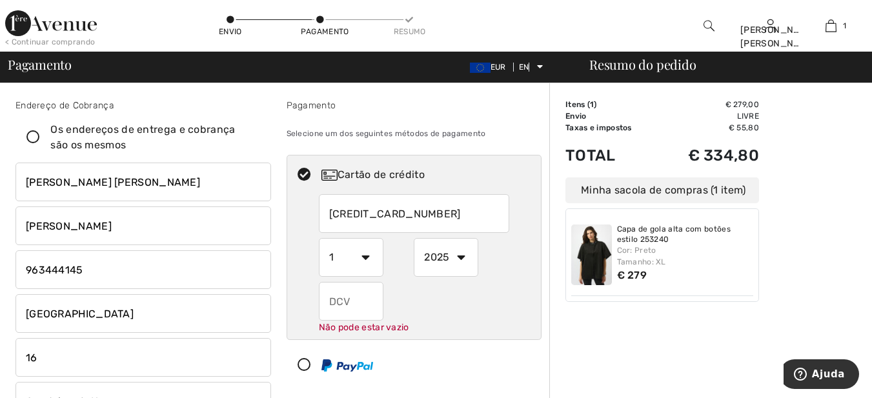
radio input "true"
select select "5"
click at [319, 238] on select "1 2 3 4 5 6 7 8 9 10 11 12" at bounding box center [351, 257] width 65 height 39
click at [459, 256] on select "2025 2026 2027 2028 2029 2030 2031 2032 2033 2034 2035" at bounding box center [446, 257] width 65 height 39
radio input "true"
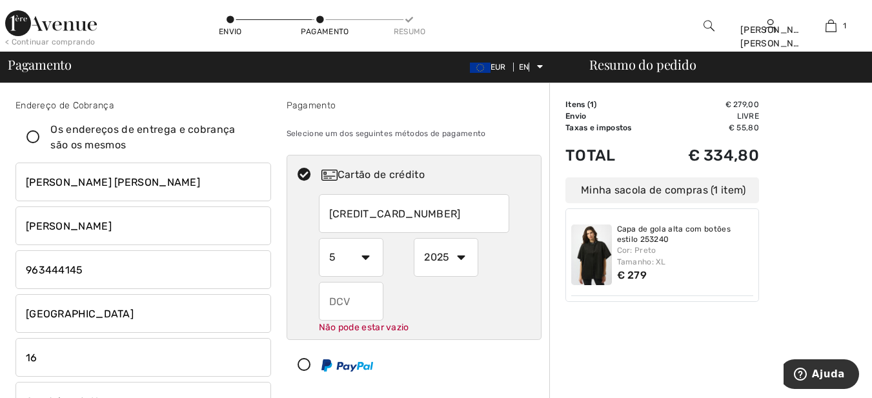
select select "2026"
click at [414, 238] on select "2025 2026 2027 2028 2029 2030 2031 2032 2033 2034 2035" at bounding box center [446, 257] width 65 height 39
click at [364, 299] on input "text" at bounding box center [351, 301] width 65 height 39
radio input "true"
type input "450"
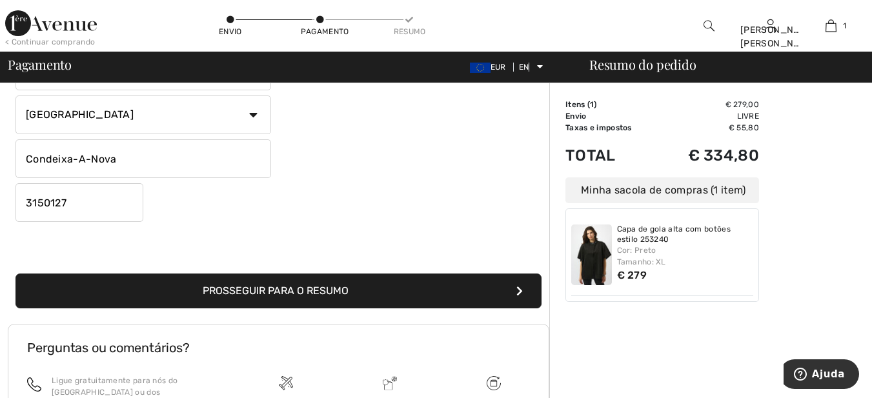
scroll to position [344, 0]
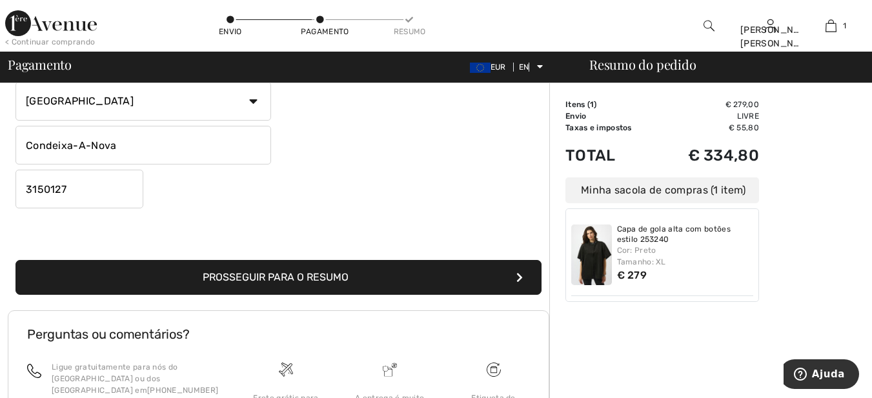
click at [516, 275] on icon "submit" at bounding box center [519, 277] width 6 height 10
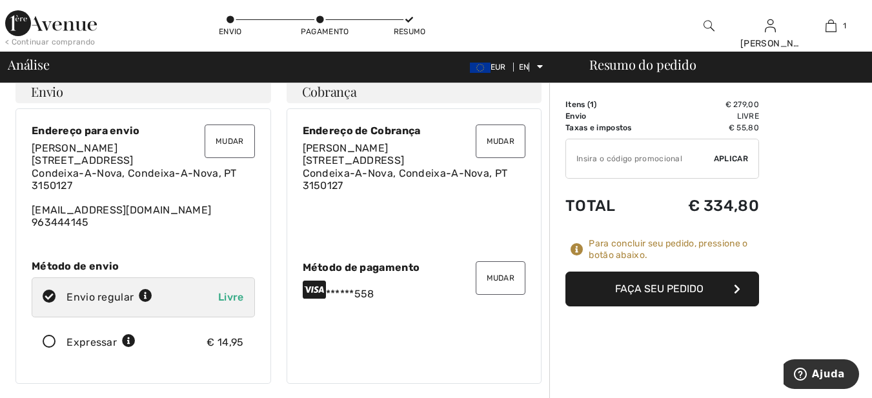
scroll to position [172, 0]
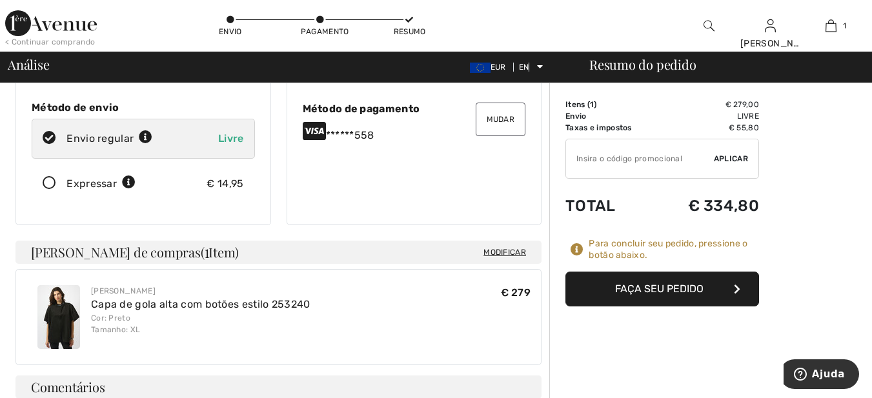
click at [655, 288] on font "Faça seu pedido" at bounding box center [659, 289] width 88 height 12
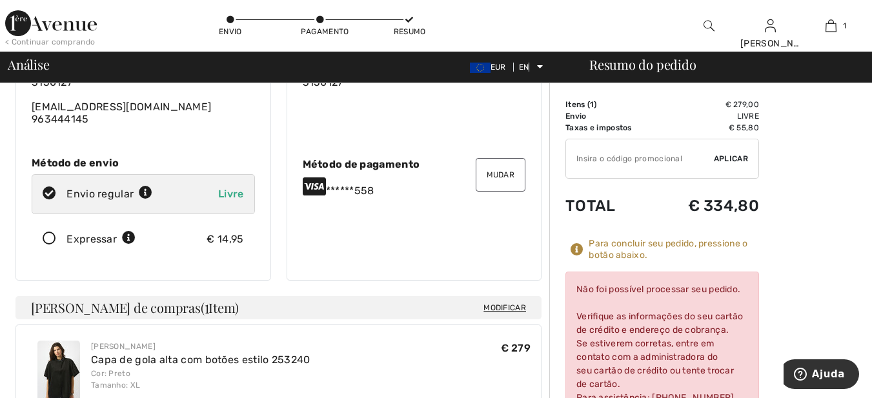
scroll to position [0, 0]
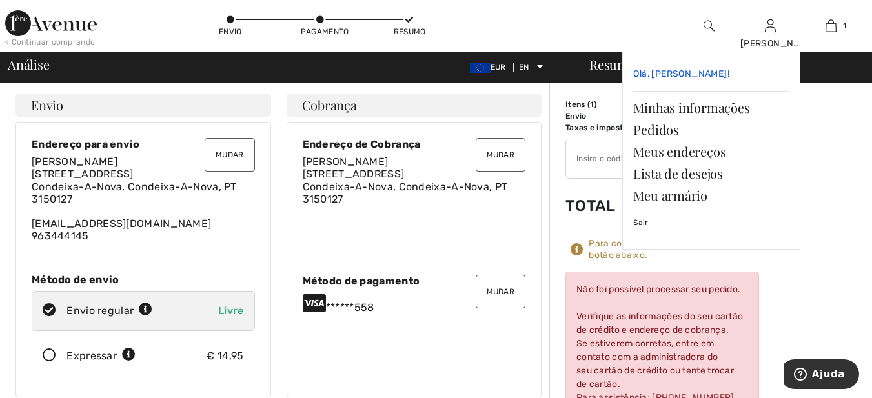
click at [696, 71] on font "Olá, [PERSON_NAME]!" at bounding box center [681, 73] width 96 height 11
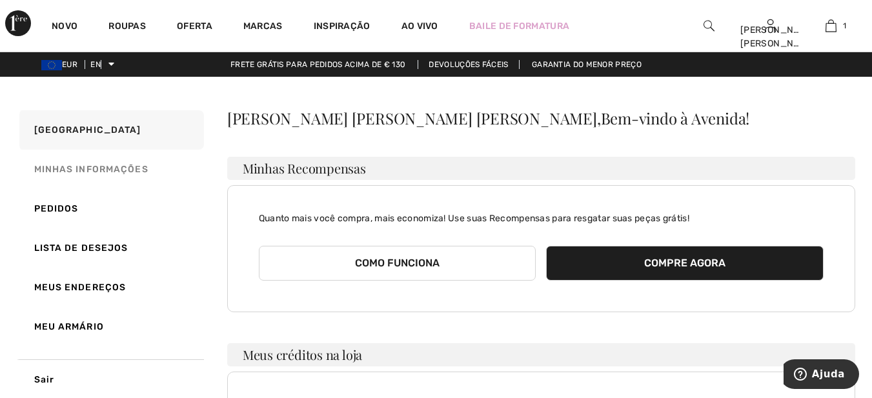
click at [95, 166] on font "Minhas informações" at bounding box center [91, 169] width 114 height 11
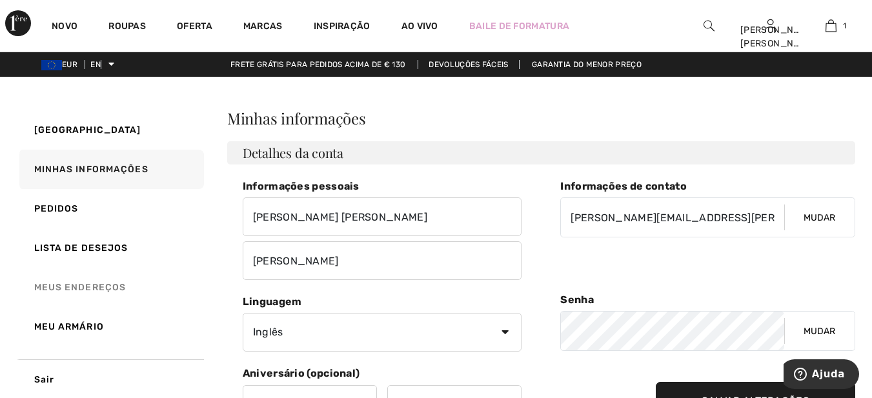
click at [81, 283] on font "Meus endereços" at bounding box center [80, 287] width 92 height 11
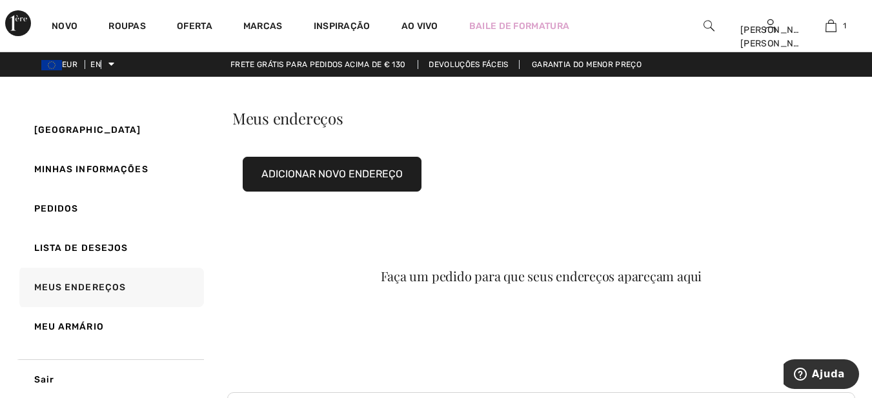
click at [323, 172] on font "Adicionar novo endereço" at bounding box center [331, 174] width 141 height 12
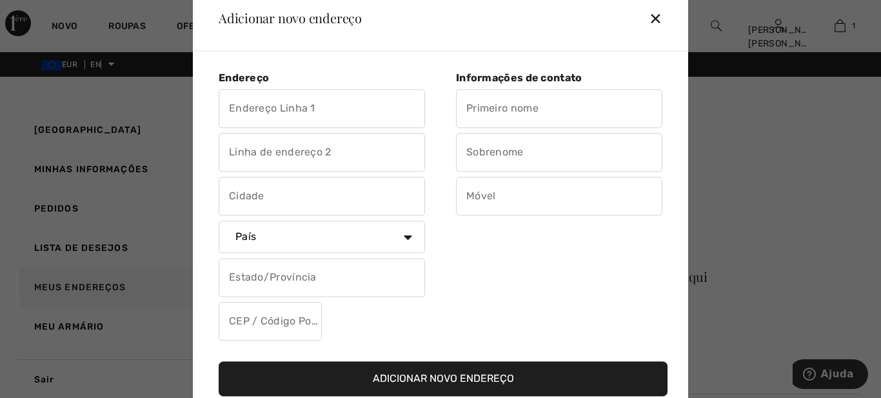
click at [325, 103] on input "text" at bounding box center [322, 108] width 206 height 39
type input "[GEOGRAPHIC_DATA]"
click at [309, 152] on input "text" at bounding box center [322, 152] width 206 height 39
type input "16"
click at [285, 197] on input "text" at bounding box center [322, 196] width 206 height 39
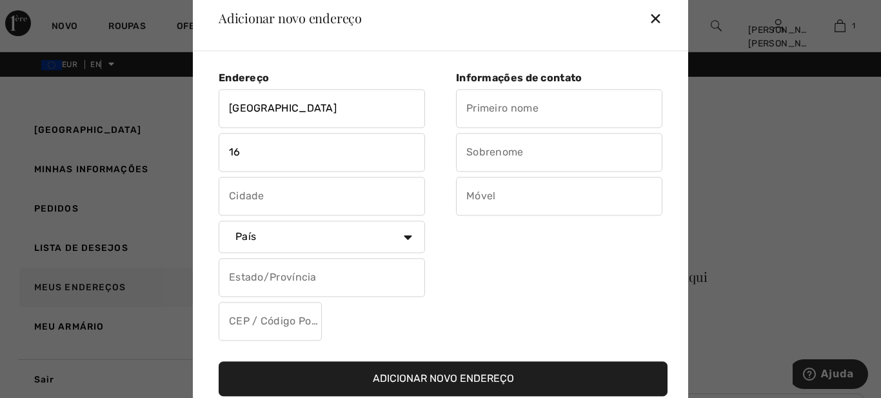
type input "Condeixa-a-Nova"
click at [403, 237] on select "País [GEOGRAPHIC_DATA] [GEOGRAPHIC_DATA] [GEOGRAPHIC_DATA] [GEOGRAPHIC_DATA] [G…" at bounding box center [322, 237] width 206 height 32
select select "PT"
click at [219, 221] on select "País [GEOGRAPHIC_DATA] [GEOGRAPHIC_DATA] [GEOGRAPHIC_DATA] [GEOGRAPHIC_DATA] [G…" at bounding box center [322, 237] width 206 height 32
click at [321, 272] on input "text" at bounding box center [322, 277] width 206 height 39
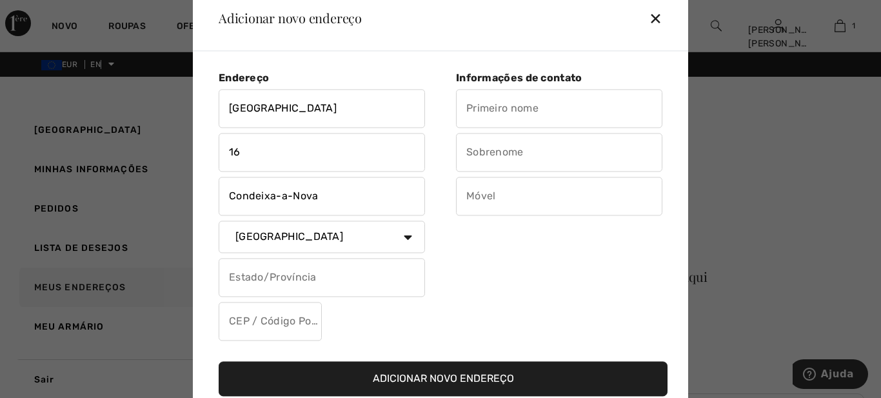
type input "Condeixa -a-Nova"
click at [305, 317] on input "text" at bounding box center [270, 321] width 103 height 39
type input "3150127"
click at [562, 110] on input "text" at bounding box center [559, 108] width 206 height 39
type input "[PERSON_NAME] [PERSON_NAME]"
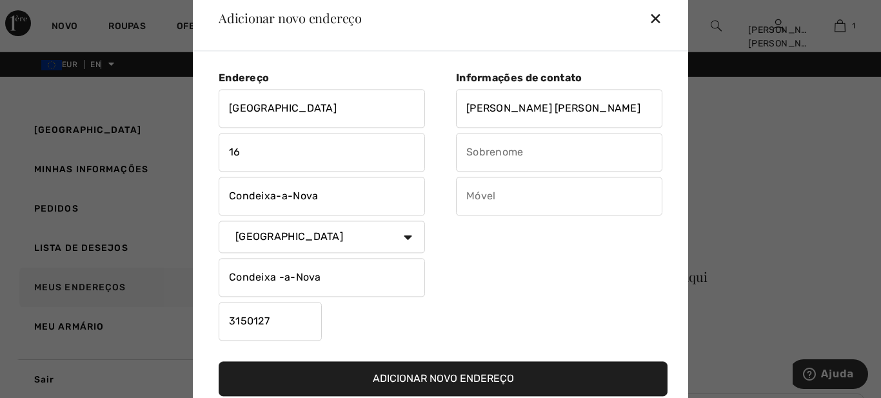
click at [561, 158] on input "text" at bounding box center [559, 152] width 206 height 39
type input "[PERSON_NAME]"
click at [527, 201] on input "text" at bounding box center [559, 196] width 206 height 39
type input "963444145"
click at [461, 379] on font "Adicionar novo endereço" at bounding box center [443, 378] width 141 height 12
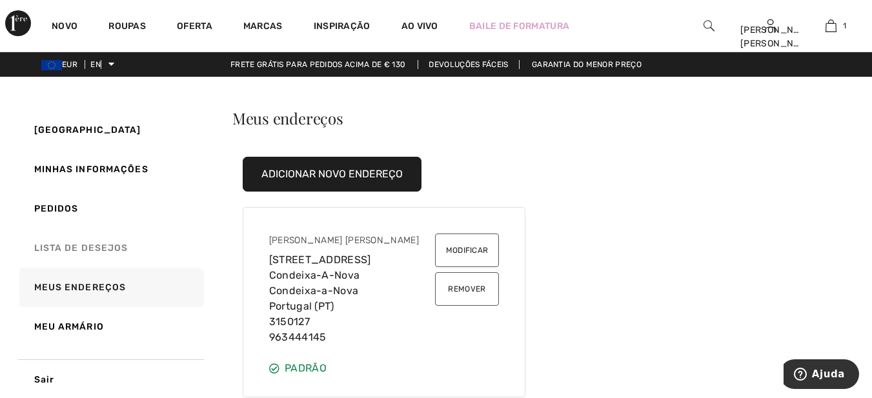
click at [93, 247] on font "Lista de desejos" at bounding box center [81, 248] width 94 height 11
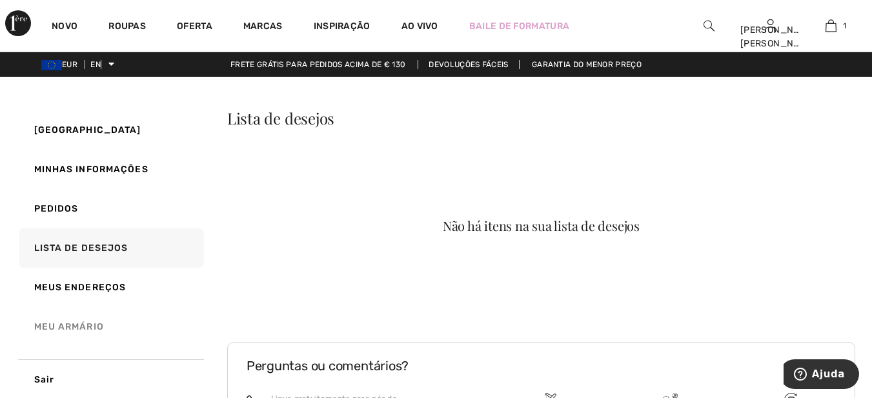
click at [72, 325] on font "Meu armário" at bounding box center [69, 326] width 70 height 11
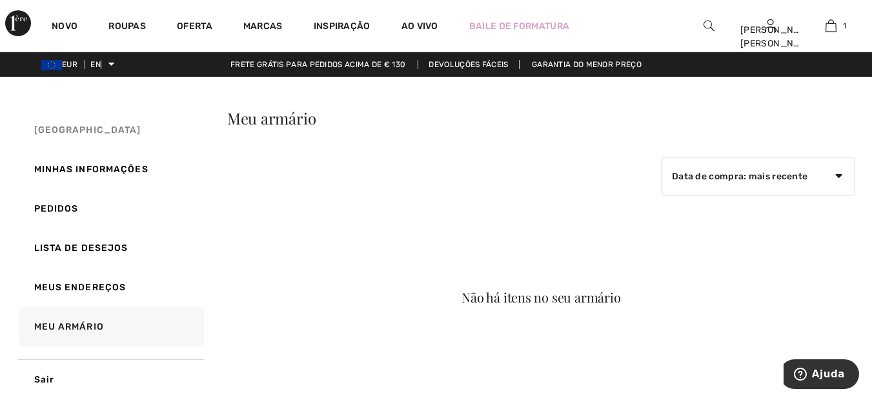
click at [99, 129] on font "[GEOGRAPHIC_DATA]" at bounding box center [87, 130] width 107 height 11
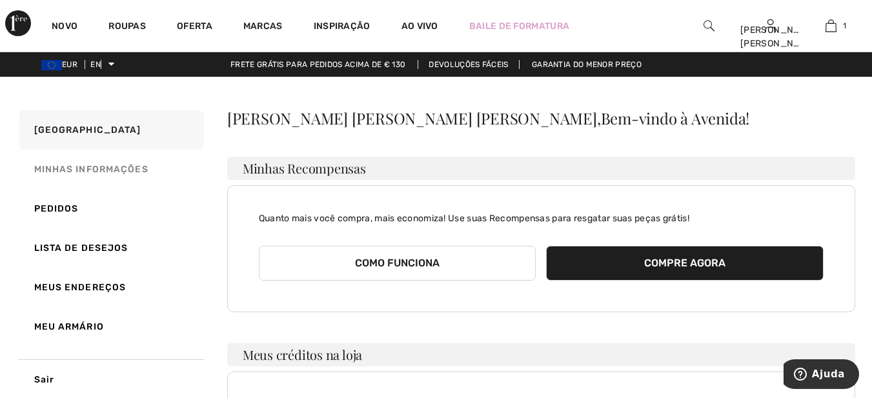
click at [119, 169] on font "Minhas informações" at bounding box center [91, 169] width 114 height 11
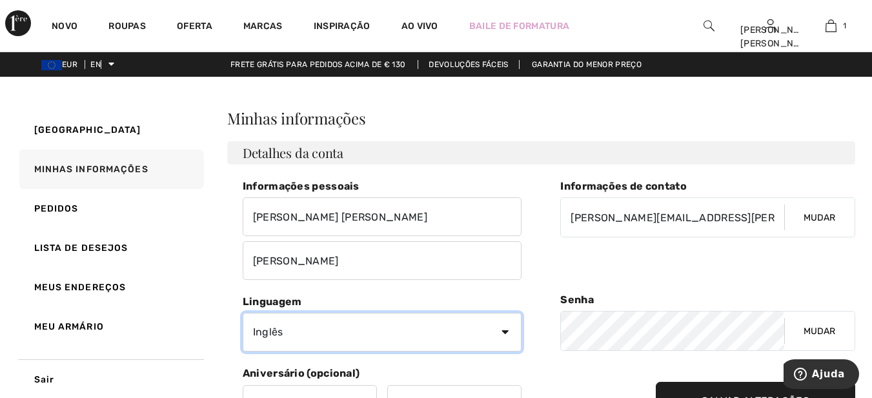
click at [501, 332] on select "[PERSON_NAME]" at bounding box center [382, 332] width 279 height 39
select select "Fr"
click at [243, 313] on select "[PERSON_NAME]" at bounding box center [382, 332] width 279 height 39
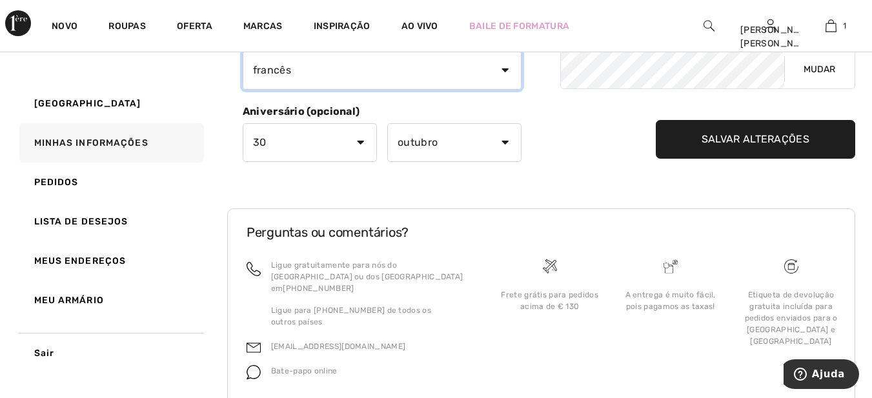
scroll to position [299, 0]
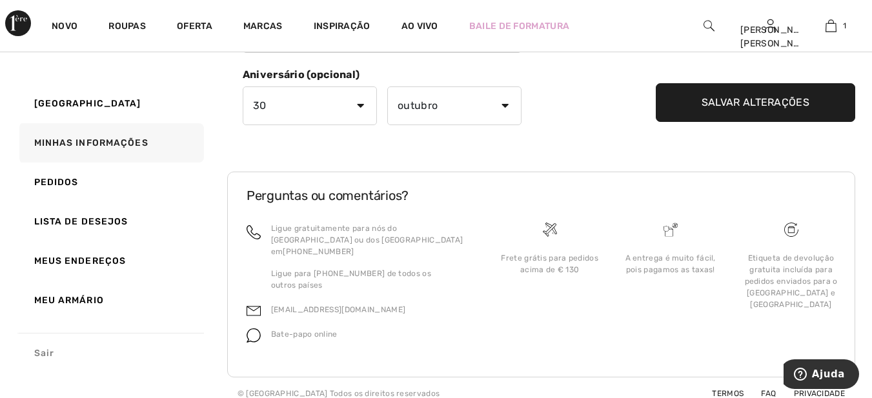
click at [41, 355] on font "Sair" at bounding box center [44, 353] width 20 height 11
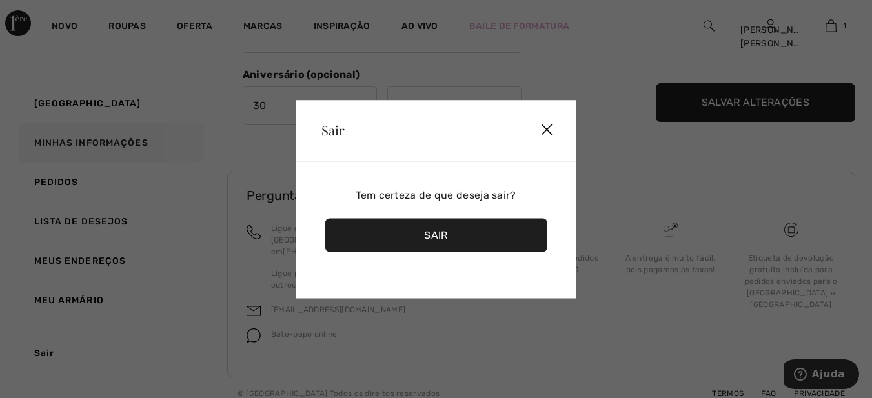
click at [415, 236] on div "Sair" at bounding box center [436, 235] width 222 height 34
